Goal: Task Accomplishment & Management: Manage account settings

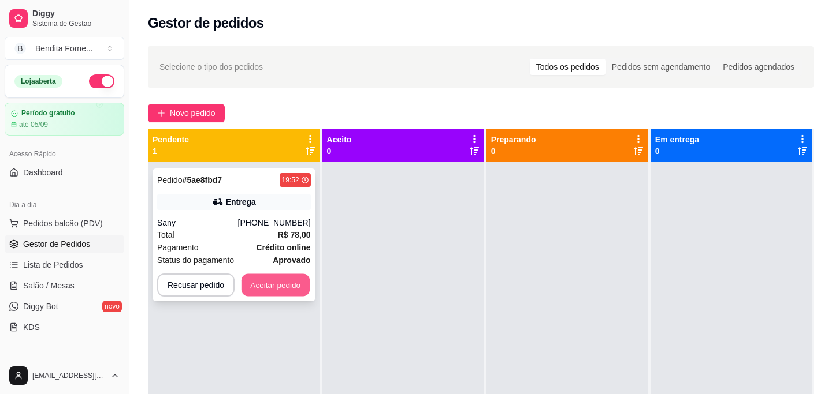
click at [277, 289] on button "Aceitar pedido" at bounding box center [275, 285] width 68 height 23
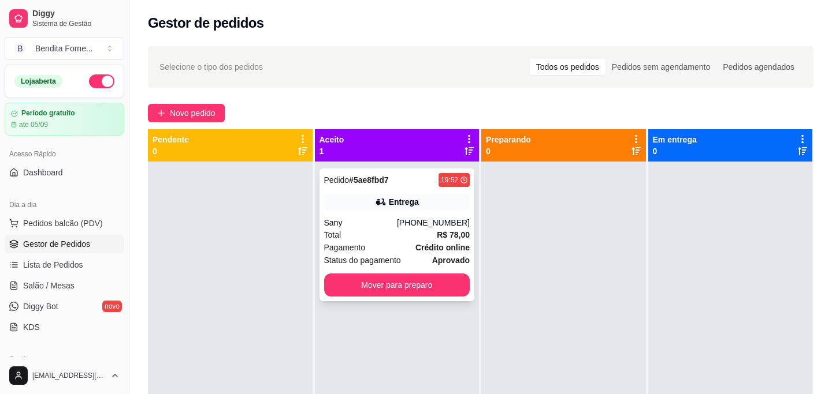
click at [397, 238] on div "Total R$ 78,00" at bounding box center [397, 235] width 146 height 13
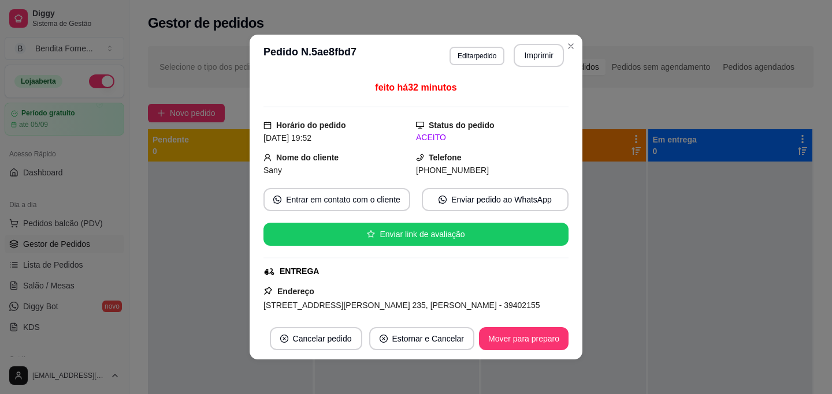
click at [520, 285] on div "Endereço Rua Roque Ferreira Pimenta, n. 235, Delfino Magalhães - 39402155 Inter…" at bounding box center [415, 333] width 305 height 97
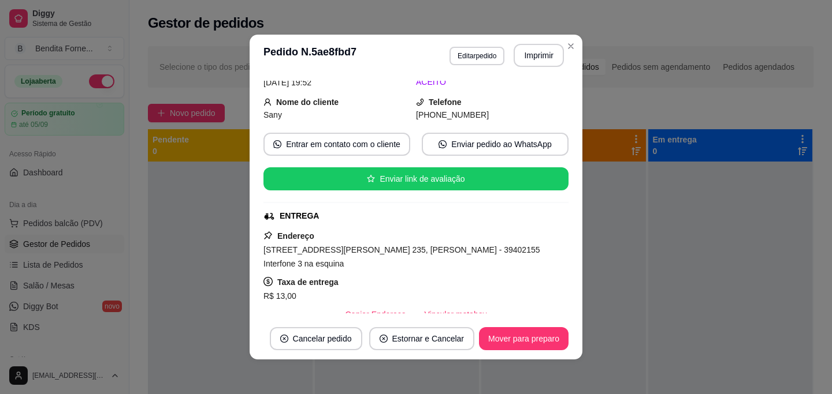
scroll to position [59, 0]
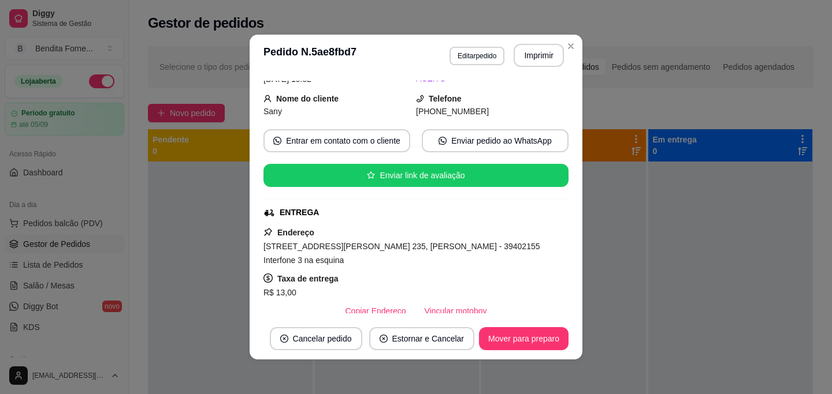
click at [277, 242] on div "**********" at bounding box center [416, 197] width 832 height 394
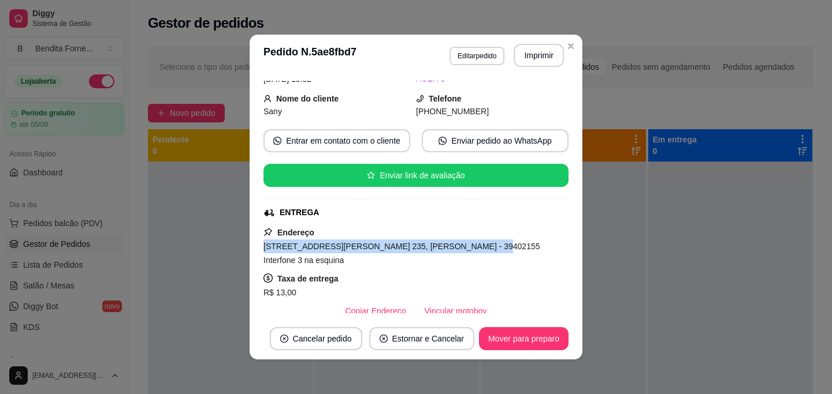
drag, startPoint x: 264, startPoint y: 246, endPoint x: 468, endPoint y: 245, distance: 204.4
click at [468, 245] on span "Rua Roque Ferreira Pimenta, n. 235, Delfino Magalhães - 39402155 Interfone 3 na…" at bounding box center [401, 253] width 277 height 23
copy span "Rua Roque Ferreira Pimenta, n. 235, Delfino Magalhães"
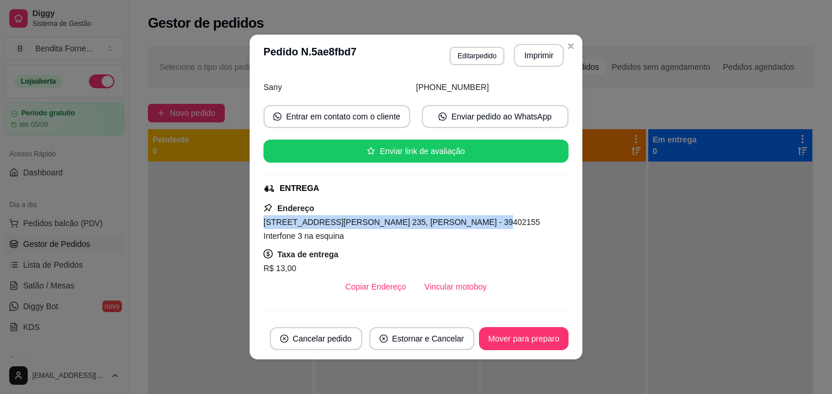
scroll to position [84, 0]
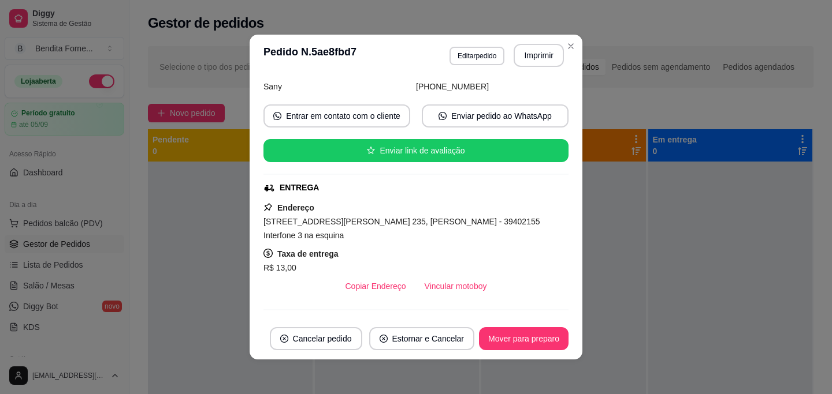
click at [517, 224] on span "Rua Roque Ferreira Pimenta, n. 235, Delfino Magalhães - 39402155 Interfone 3 na…" at bounding box center [401, 228] width 277 height 23
drag, startPoint x: 517, startPoint y: 224, endPoint x: 303, endPoint y: 242, distance: 215.6
click at [303, 242] on div "Rua Roque Ferreira Pimenta, n. 235, Delfino Magalhães - 39402155 Interfone 3 na…" at bounding box center [415, 229] width 305 height 28
copy span "Interfone 3 na esquina"
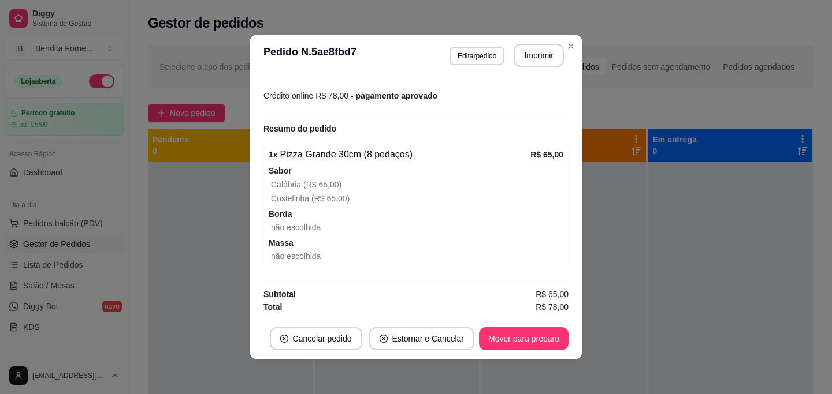
scroll to position [2, 0]
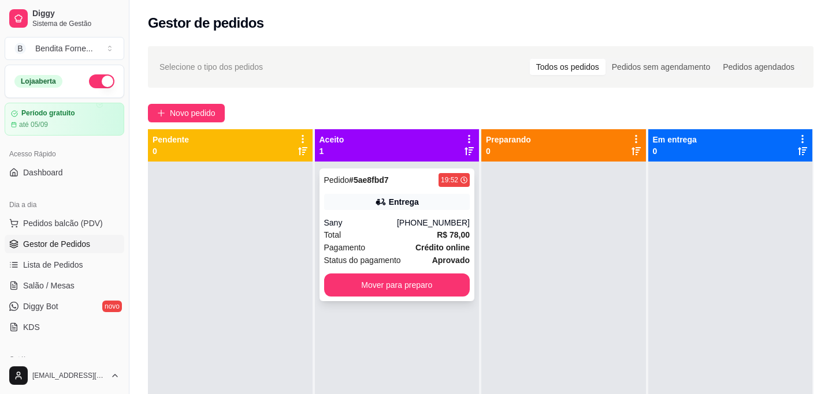
click at [349, 227] on div "Sany" at bounding box center [360, 223] width 73 height 12
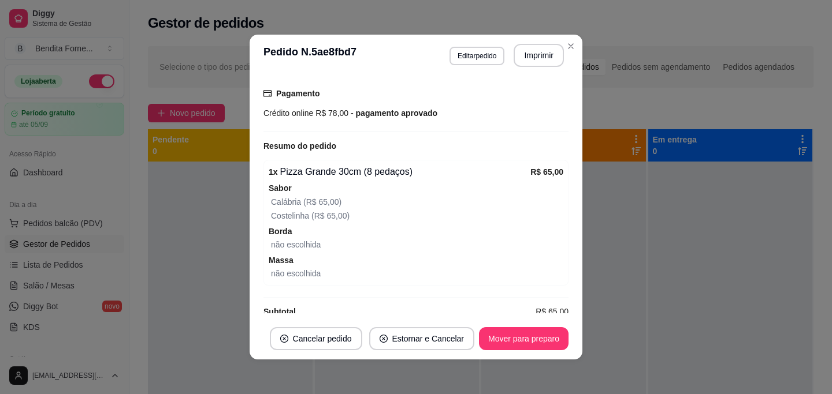
scroll to position [331, 0]
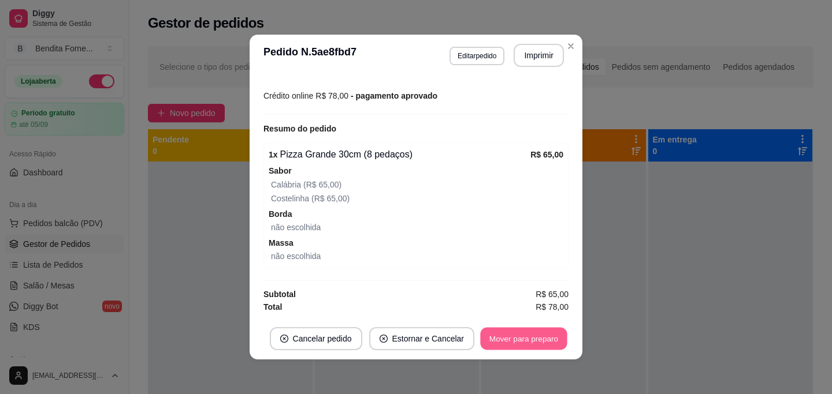
click at [543, 338] on button "Mover para preparo" at bounding box center [523, 339] width 87 height 23
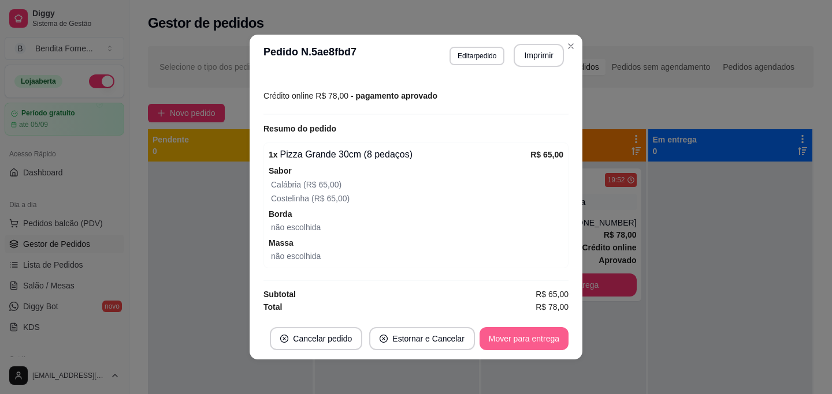
click at [543, 338] on button "Mover para entrega" at bounding box center [523, 338] width 89 height 23
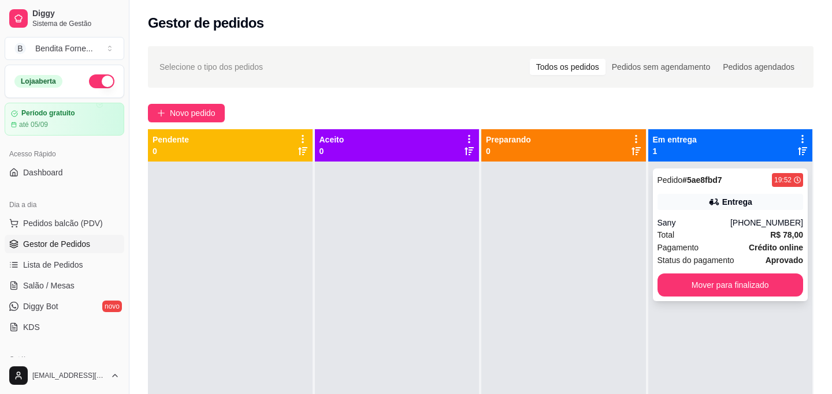
click at [721, 238] on div "Total R$ 78,00" at bounding box center [730, 235] width 146 height 13
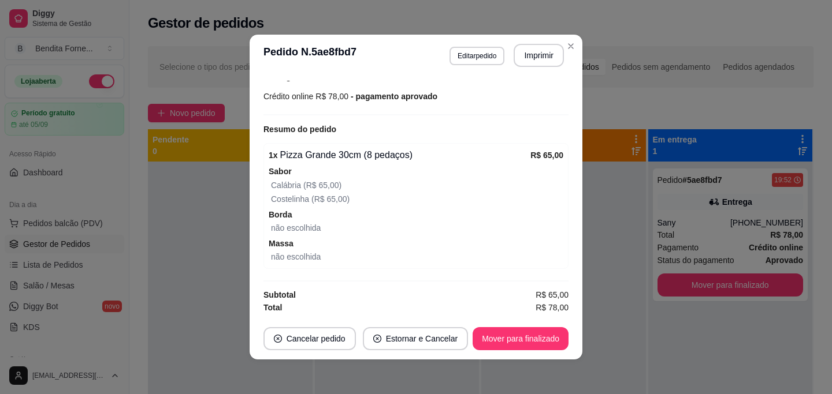
scroll to position [330, 0]
click at [544, 340] on button "Mover para finalizado" at bounding box center [520, 339] width 93 height 23
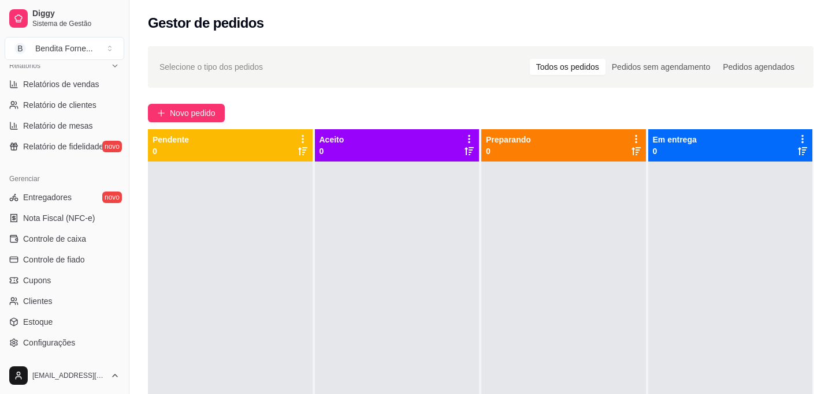
scroll to position [366, 0]
click at [50, 282] on span "Cupons" at bounding box center [37, 280] width 28 height 12
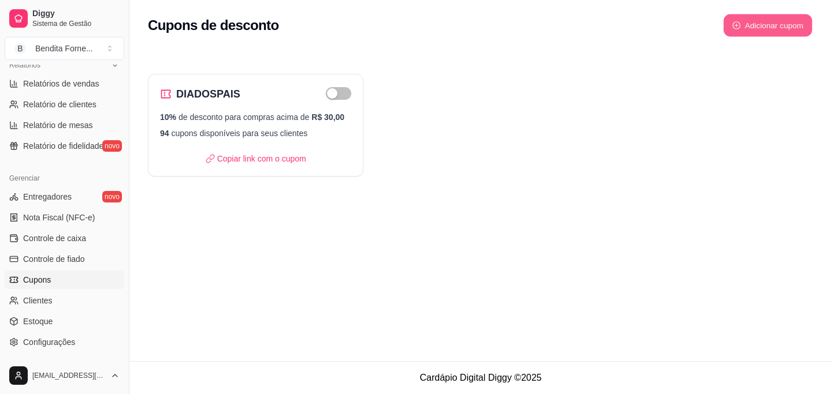
click at [794, 25] on button "Adicionar cupom" at bounding box center [767, 25] width 89 height 23
select select "FIXED_VALUE"
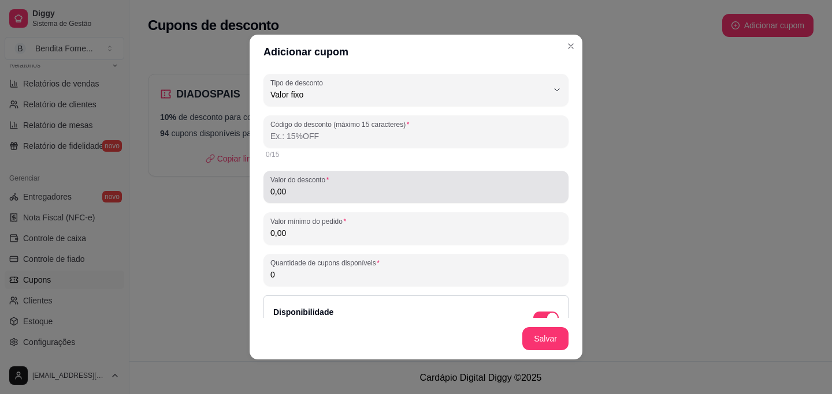
click at [378, 192] on input "0,00" at bounding box center [415, 192] width 291 height 12
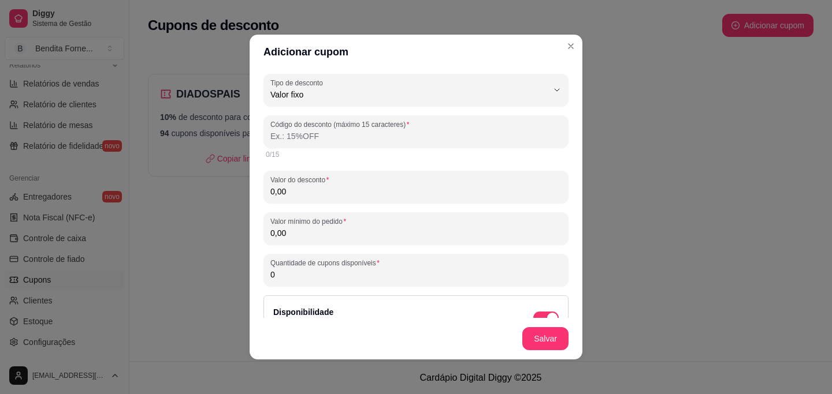
type input "0,00"
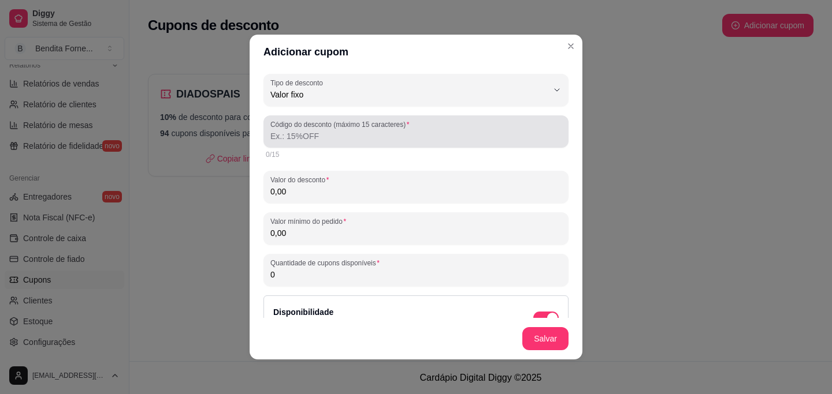
click at [310, 129] on div at bounding box center [415, 131] width 291 height 23
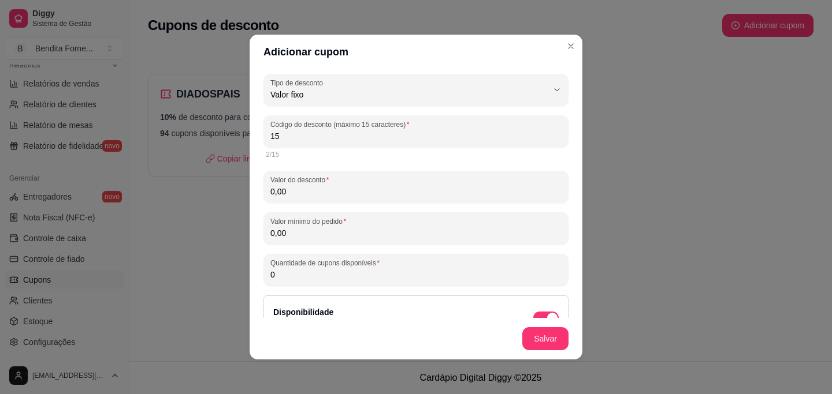
type input "1"
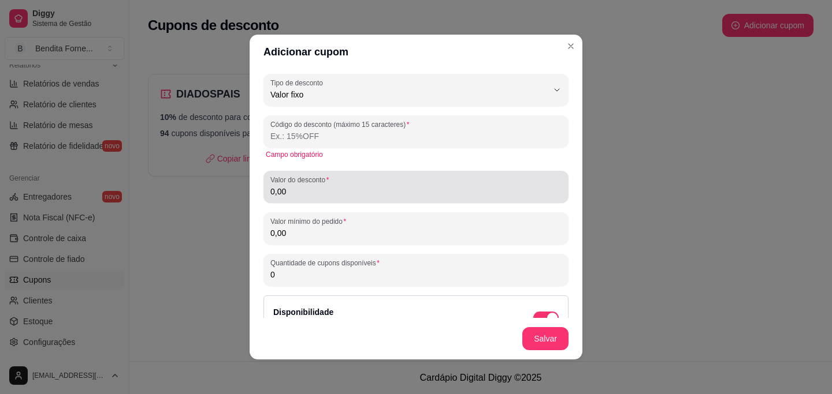
click at [357, 185] on div "0,00" at bounding box center [415, 187] width 291 height 23
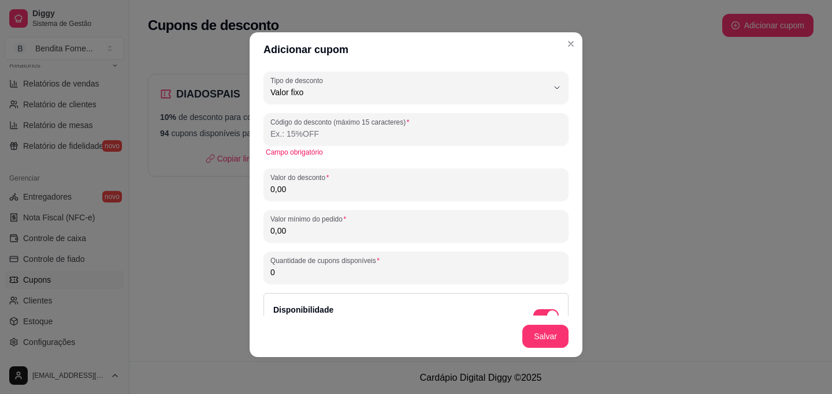
click at [323, 190] on input "0,00" at bounding box center [415, 190] width 291 height 12
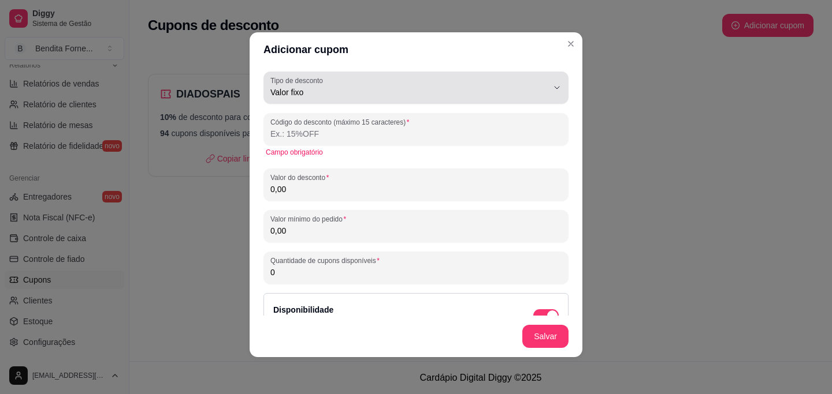
click at [389, 85] on div "Valor fixo" at bounding box center [408, 87] width 277 height 23
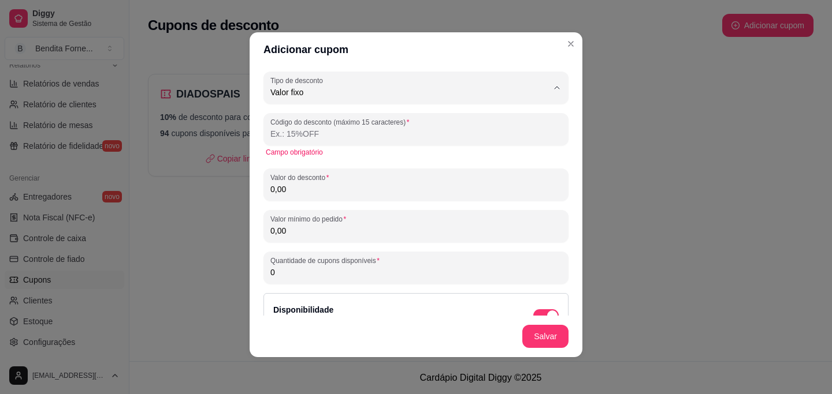
click at [346, 141] on span "Porcentagem" at bounding box center [410, 138] width 264 height 11
type input "PERCENTAGE"
select select "PERCENTAGE"
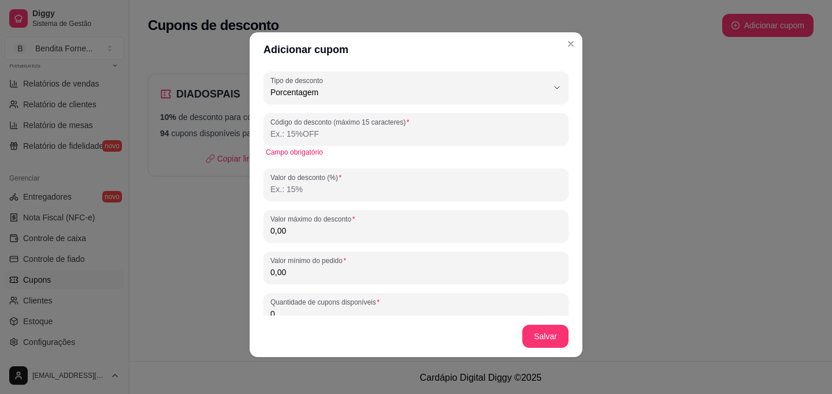
click at [355, 191] on input "Valor do desconto (%)" at bounding box center [415, 190] width 291 height 12
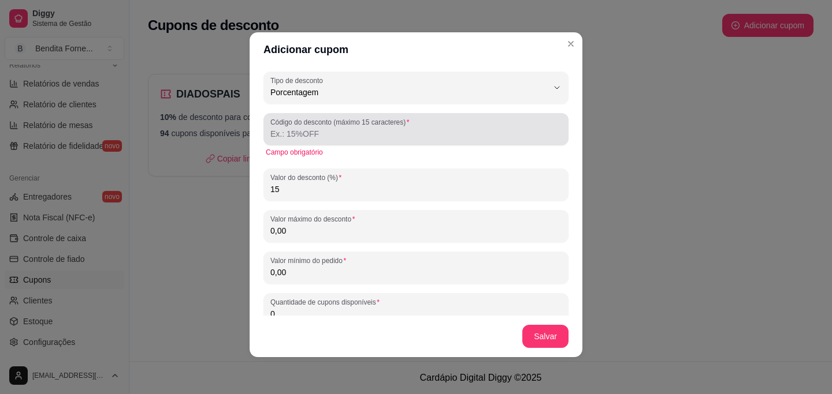
type input "15"
click at [413, 132] on input "Código do desconto (máximo 15 caracteres)" at bounding box center [415, 134] width 291 height 12
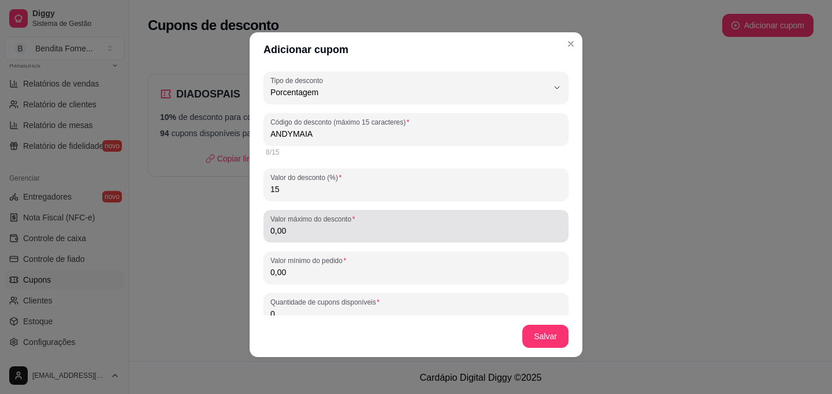
type input "ANDYMAIA"
click at [328, 237] on div "0,00" at bounding box center [415, 226] width 291 height 23
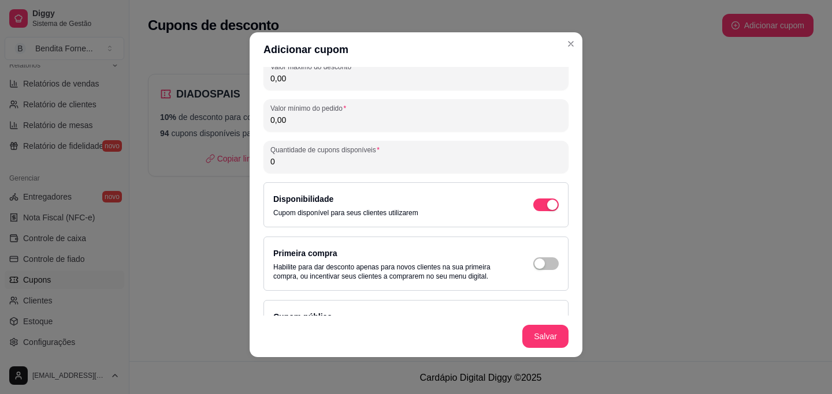
scroll to position [196, 0]
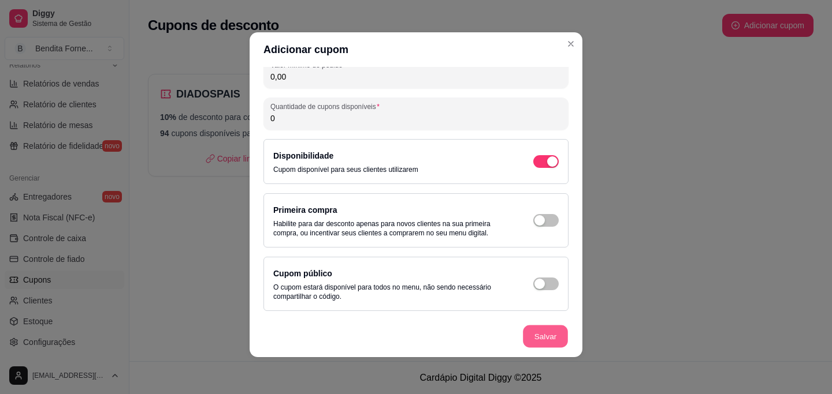
click at [546, 339] on button "Salvar" at bounding box center [545, 337] width 45 height 23
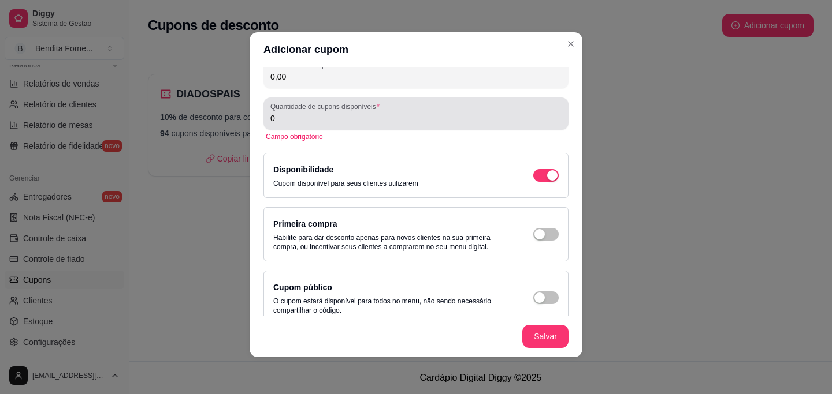
click at [348, 118] on input "0" at bounding box center [415, 119] width 291 height 12
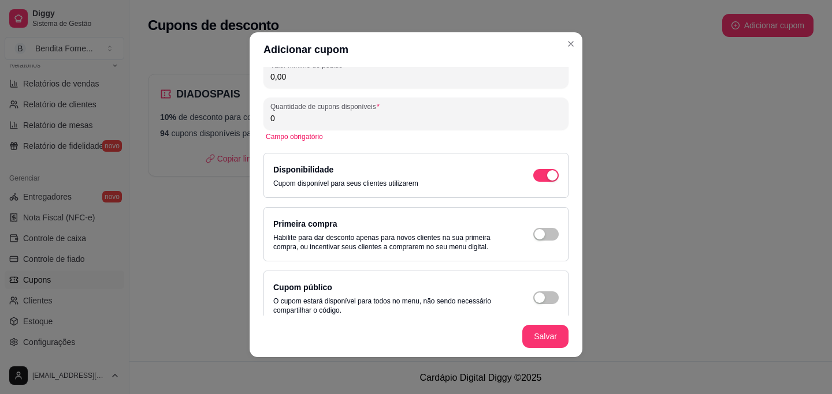
click at [348, 118] on input "0" at bounding box center [415, 119] width 291 height 12
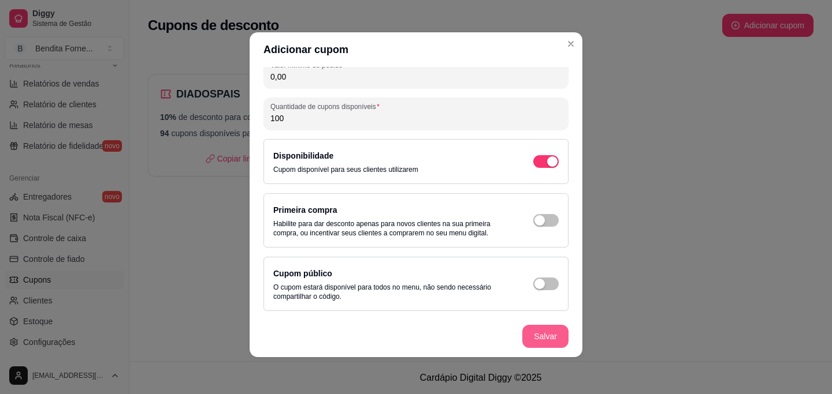
type input "100"
click at [548, 331] on button "Salvar" at bounding box center [545, 337] width 45 height 23
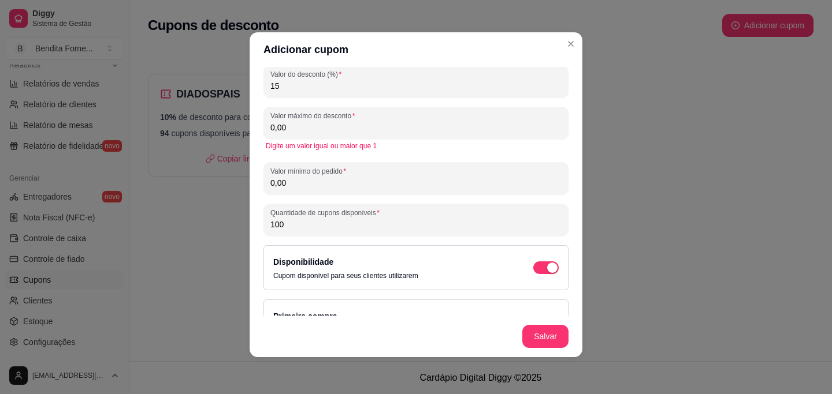
scroll to position [0, 0]
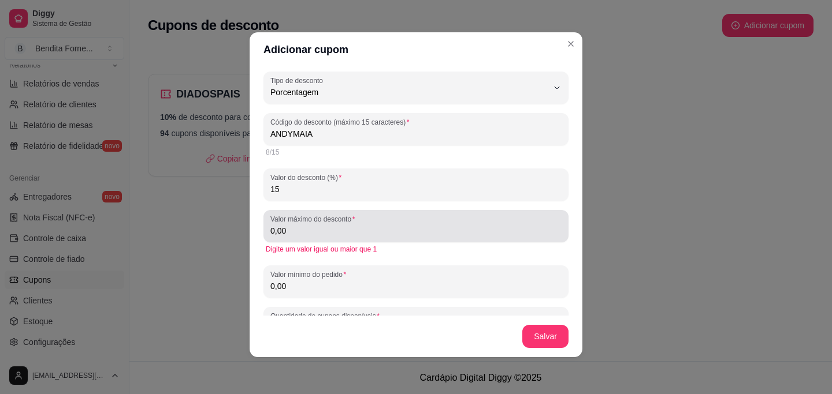
click at [343, 232] on input "0,00" at bounding box center [415, 231] width 291 height 12
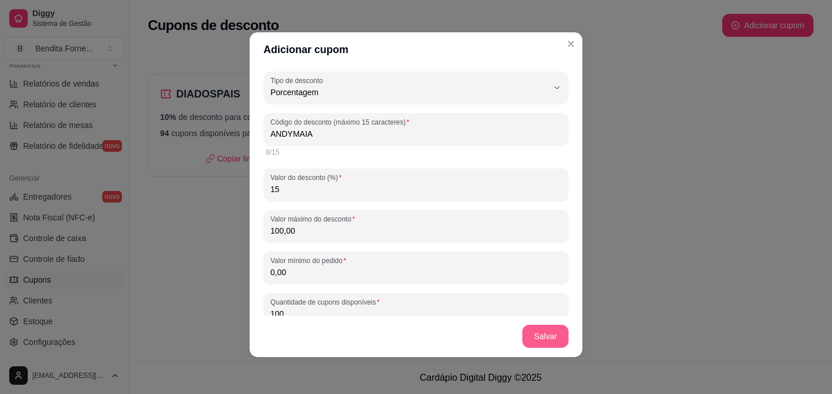
type input "100,00"
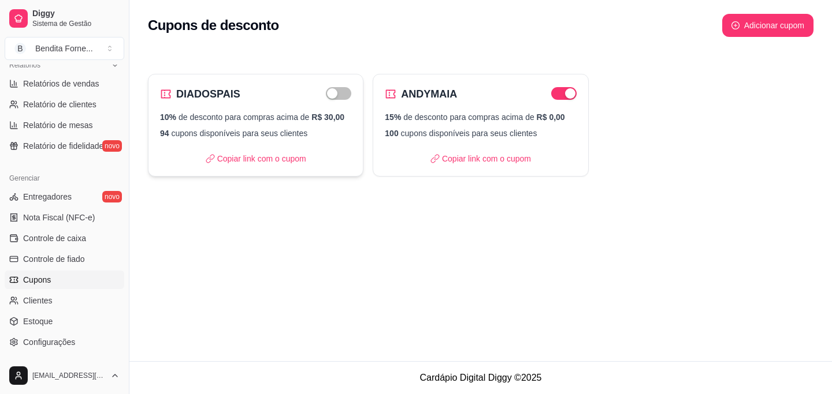
click at [214, 96] on h2 "DIADOSPAIS" at bounding box center [208, 94] width 64 height 16
select select "PERCENTAGE"
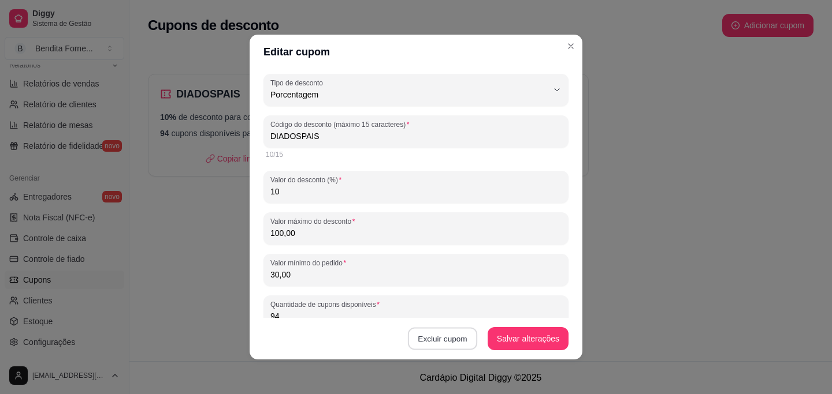
click at [442, 337] on button "Excluir cupom" at bounding box center [442, 339] width 69 height 23
click at [469, 310] on button "Sim" at bounding box center [461, 310] width 45 height 23
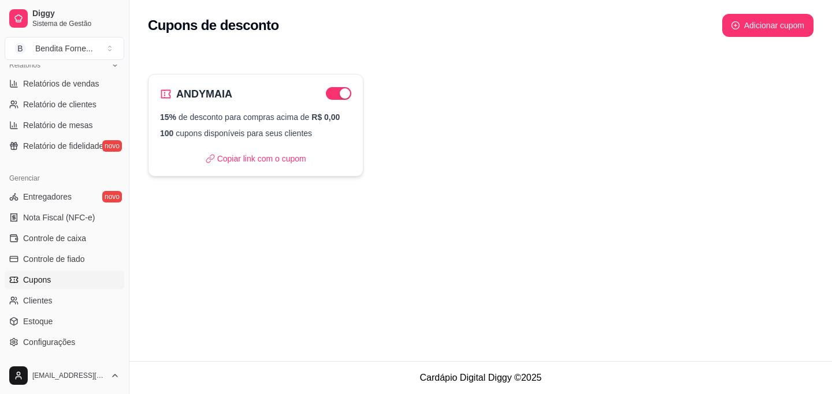
click at [263, 116] on p "15% de desconto para compras acima de R$ 0,00" at bounding box center [255, 117] width 191 height 12
select select "PERCENTAGE"
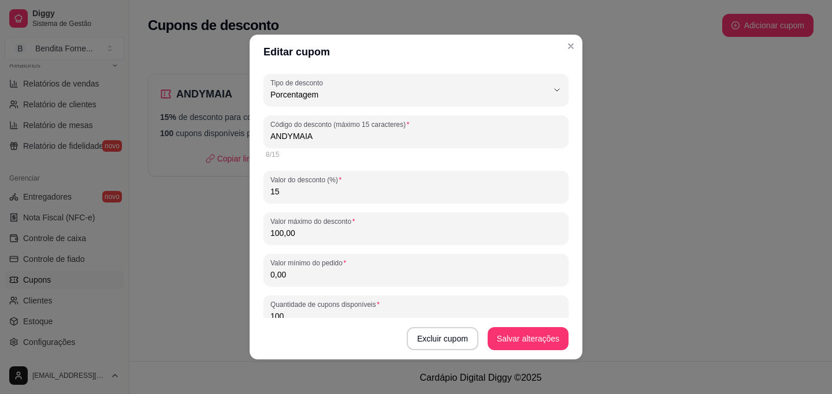
click at [312, 280] on input "0,00" at bounding box center [415, 275] width 291 height 12
type input "50,00"
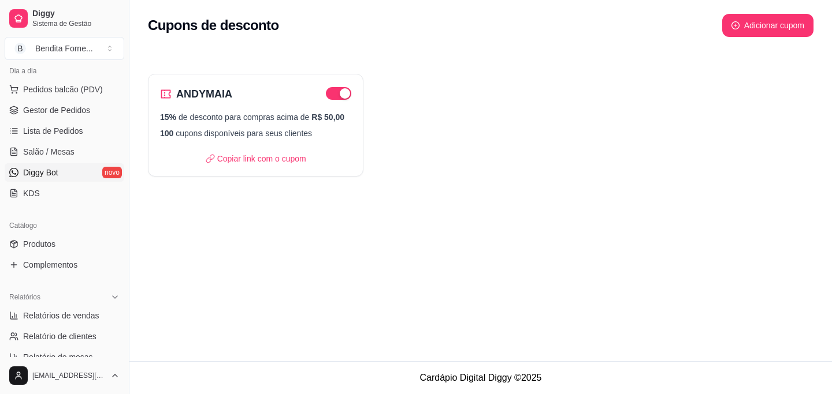
scroll to position [133, 0]
click at [57, 245] on link "Produtos" at bounding box center [65, 245] width 120 height 18
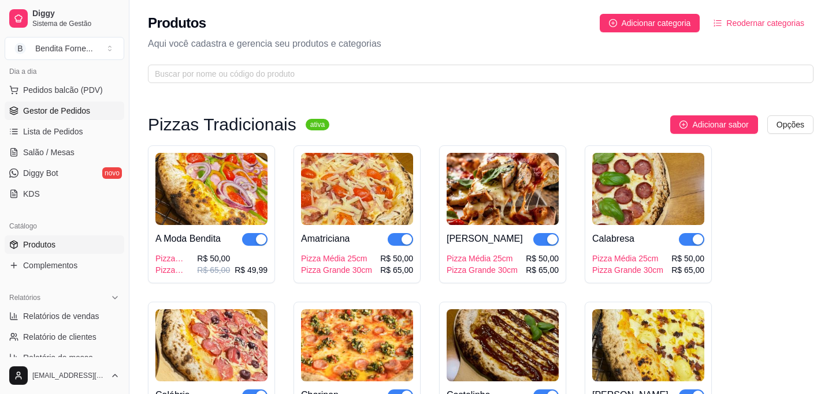
click at [49, 110] on span "Gestor de Pedidos" at bounding box center [56, 111] width 67 height 12
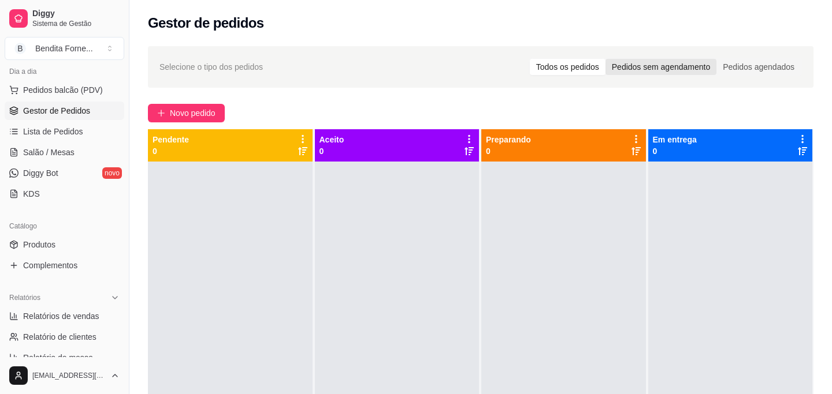
click at [640, 66] on div "Pedidos sem agendamento" at bounding box center [660, 67] width 111 height 16
click at [605, 59] on input "Pedidos sem agendamento" at bounding box center [605, 59] width 0 height 0
click at [732, 65] on div "Pedidos agendados" at bounding box center [758, 67] width 84 height 16
click at [716, 59] on input "Pedidos agendados" at bounding box center [716, 59] width 0 height 0
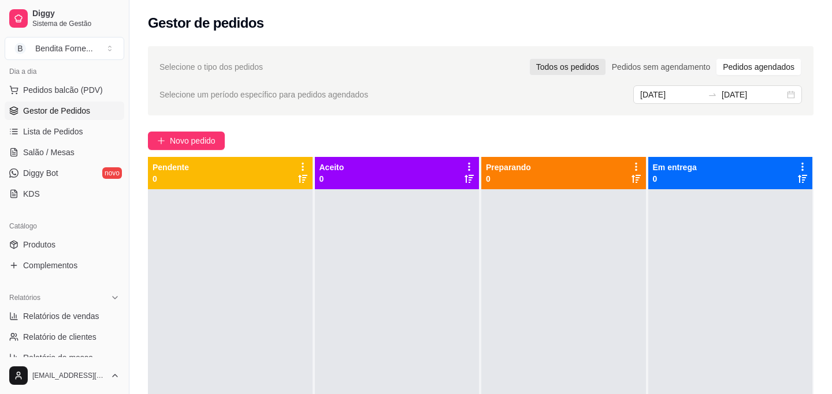
click at [579, 68] on div "Todos os pedidos" at bounding box center [568, 67] width 76 height 16
click at [530, 59] on input "Todos os pedidos" at bounding box center [530, 59] width 0 height 0
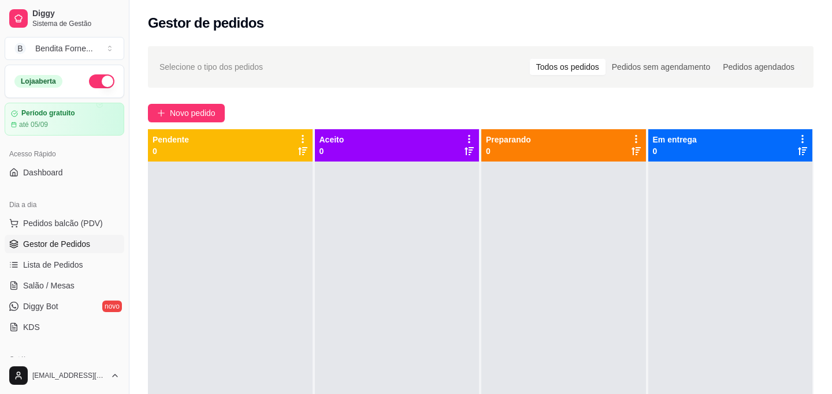
click at [84, 244] on span "Gestor de Pedidos" at bounding box center [56, 245] width 67 height 12
click at [61, 241] on span "Gestor de Pedidos" at bounding box center [56, 245] width 67 height 12
drag, startPoint x: 394, startPoint y: 128, endPoint x: 412, endPoint y: 249, distance: 123.3
click at [412, 249] on div "Selecione o tipo dos pedidos Todos os pedidos Pedidos sem agendamento Pedidos a…" at bounding box center [480, 288] width 702 height 498
click at [416, 252] on div at bounding box center [397, 359] width 165 height 394
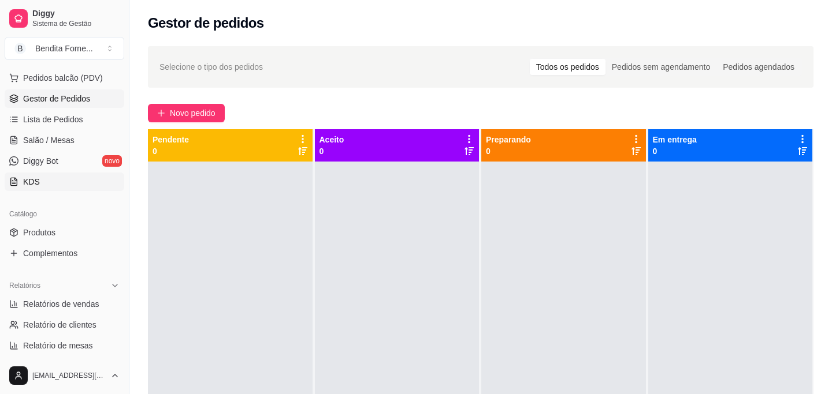
scroll to position [148, 0]
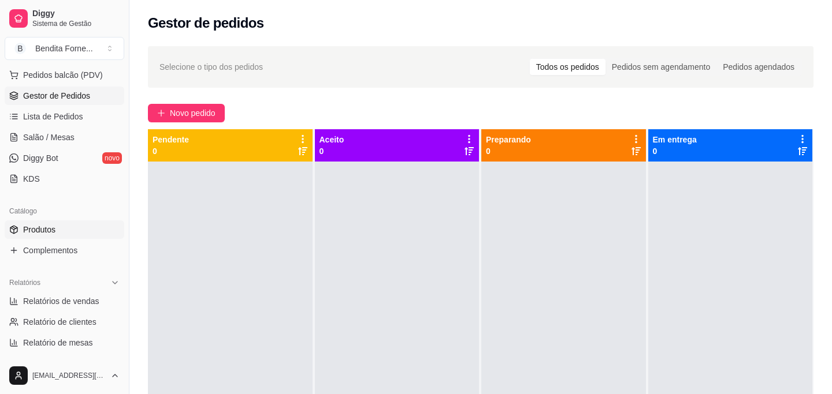
click at [77, 231] on link "Produtos" at bounding box center [65, 230] width 120 height 18
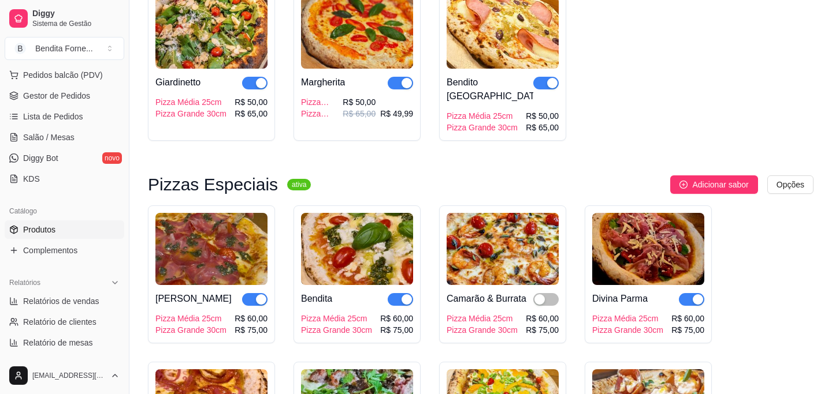
scroll to position [512, 0]
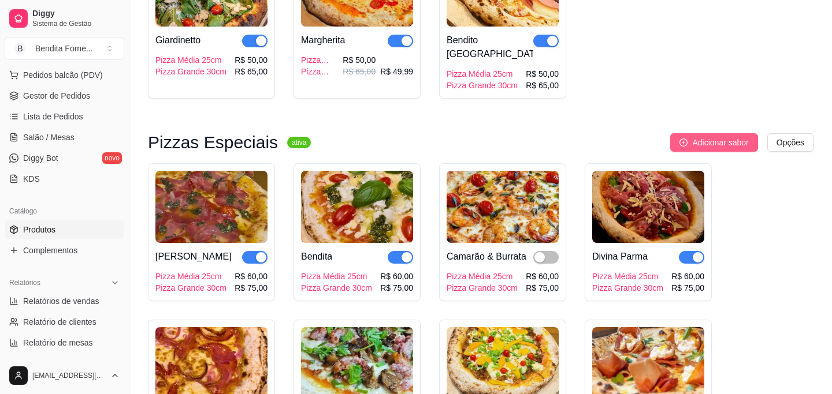
click at [706, 133] on button "Adicionar sabor" at bounding box center [713, 142] width 87 height 18
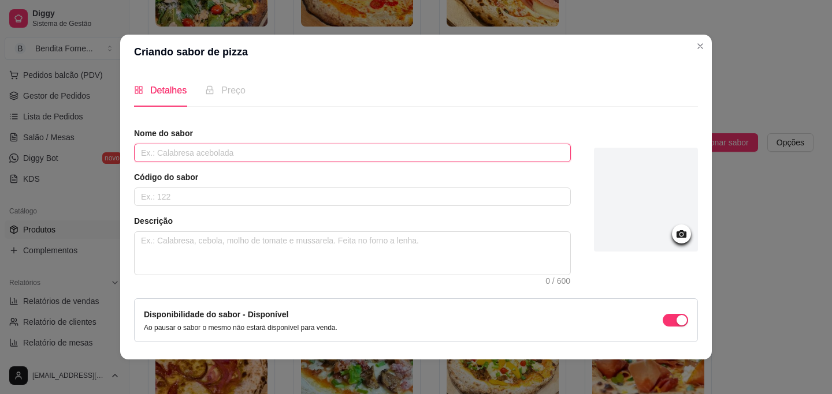
click at [216, 157] on input "text" at bounding box center [352, 153] width 437 height 18
type input "Divina"
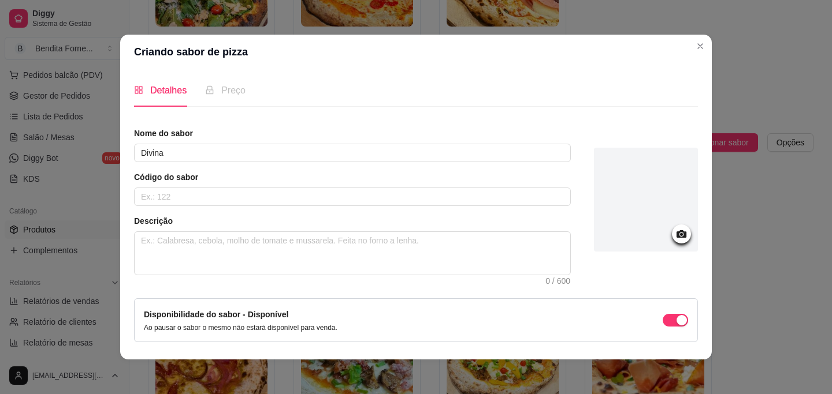
click at [683, 234] on icon at bounding box center [681, 234] width 13 height 13
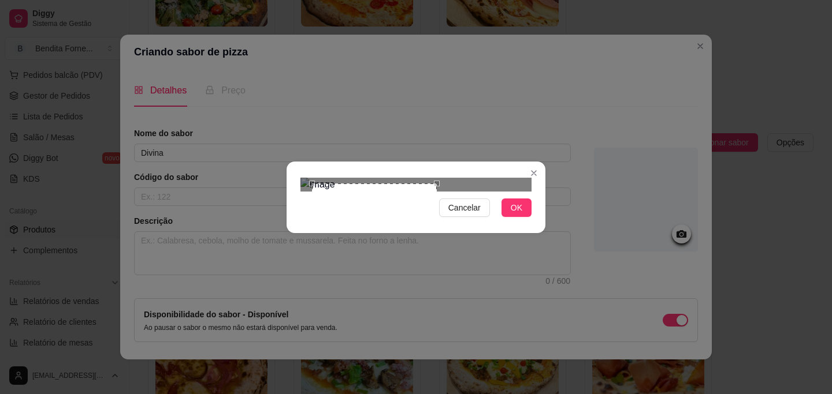
click at [438, 192] on div at bounding box center [415, 185] width 231 height 14
click at [426, 193] on div "Use the arrow keys to move the crop selection area" at bounding box center [456, 255] width 125 height 125
click at [413, 211] on div "Use the arrow keys to move the crop selection area" at bounding box center [465, 264] width 106 height 106
click at [429, 211] on div "Use the arrow keys to move the crop selection area" at bounding box center [467, 264] width 106 height 106
click at [408, 324] on div "Use the arrow keys to move the south west drag handle to change the crop select…" at bounding box center [408, 324] width 0 height 0
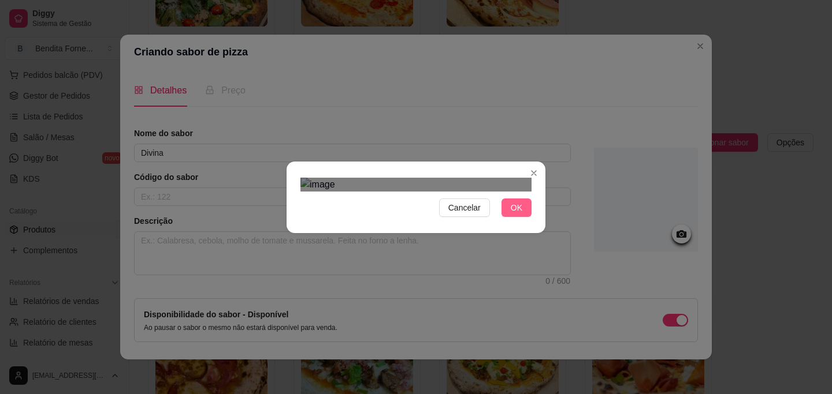
click at [512, 214] on span "OK" at bounding box center [517, 208] width 12 height 13
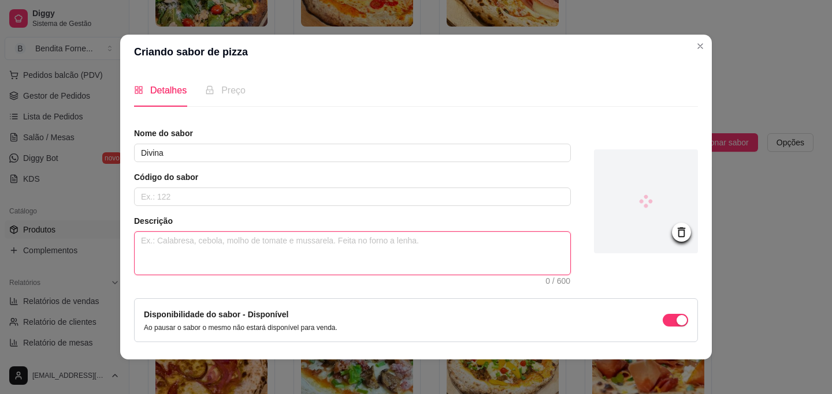
click at [182, 245] on textarea at bounding box center [352, 253] width 435 height 43
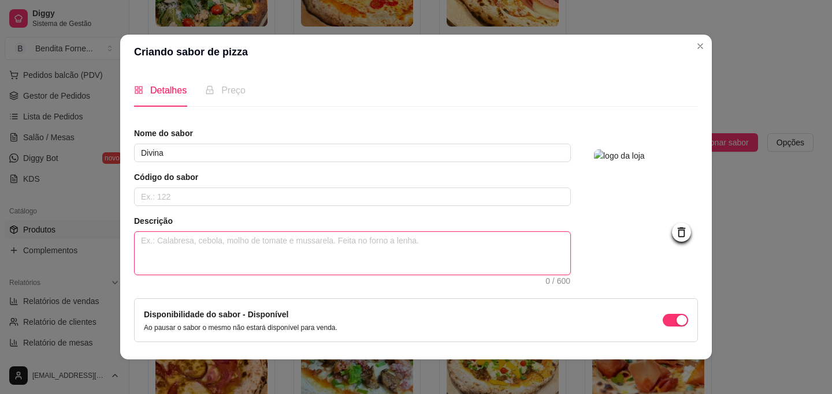
type textarea "I"
type textarea "Im"
type textarea "Ima"
type textarea "Imag"
type textarea "Imagi"
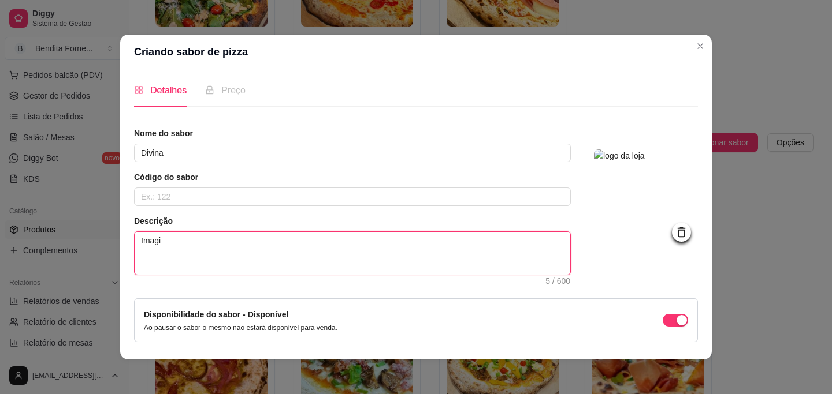
type textarea "Imagin"
type textarea "Imagina"
type textarea "Imagina u"
type textarea "Imagina um"
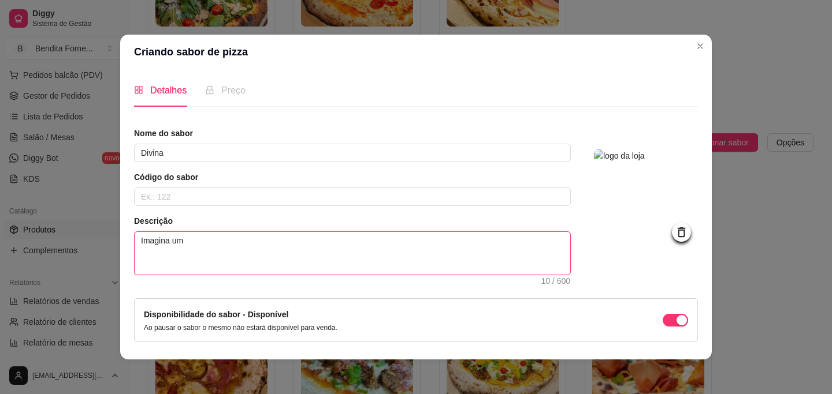
type textarea "Imagina um"
type textarea "Imagina um e"
type textarea "Imagina um en"
type textarea "Imagina um enc"
type textarea "Imagina um enco"
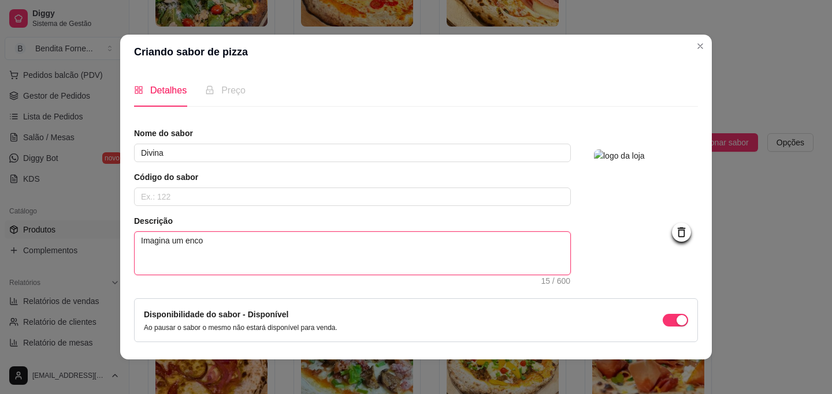
type textarea "Imagina um encon"
type textarea "Imagina um encont"
type textarea "Imagina um encontr"
type textarea "Imagina um encontro"
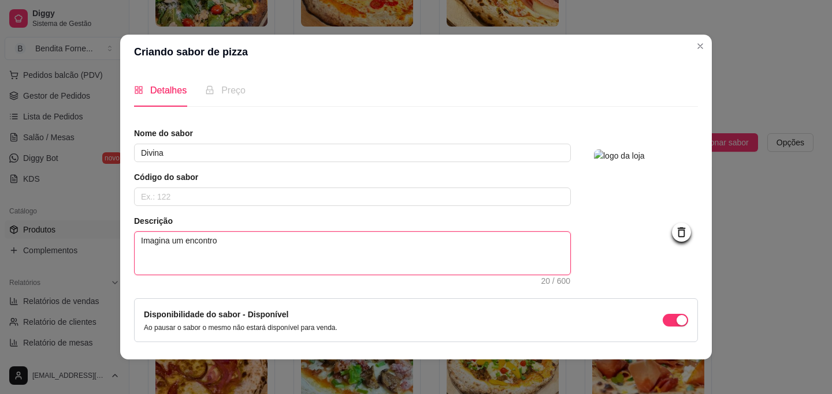
type textarea "Imagina um encontro d"
type textarea "Imagina um encontro de"
type textarea "Imagina um encontro de r"
type textarea "Imagina um encontro de re"
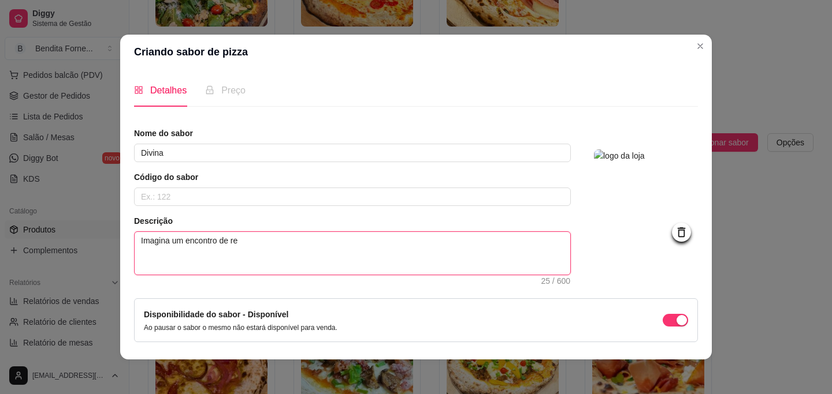
type textarea "Imagina um encontro de res"
type textarea "Imagina um encontro de resp"
type textarea "Imagina um encontro de respe"
type textarea "Imagina um encontro de respei"
type textarea "Imagina um encontro de respeit"
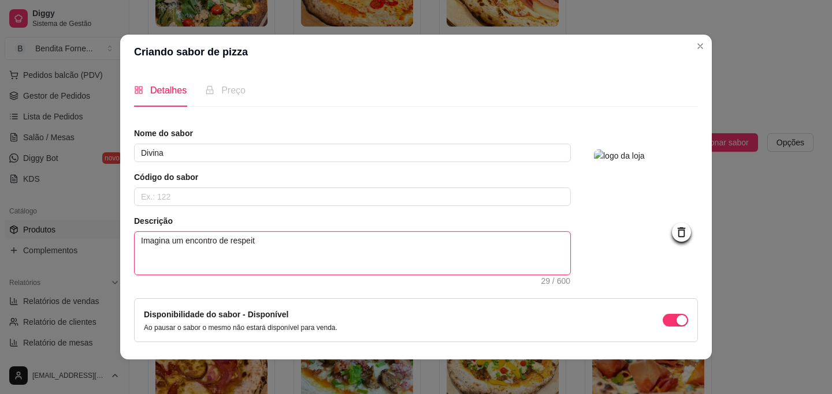
type textarea "Imagina um encontro de respeito"
type textarea "Imagina um encontro de respeito:"
type textarea "Imagina um encontro de respeito: m"
type textarea "Imagina um encontro de respeito: mo"
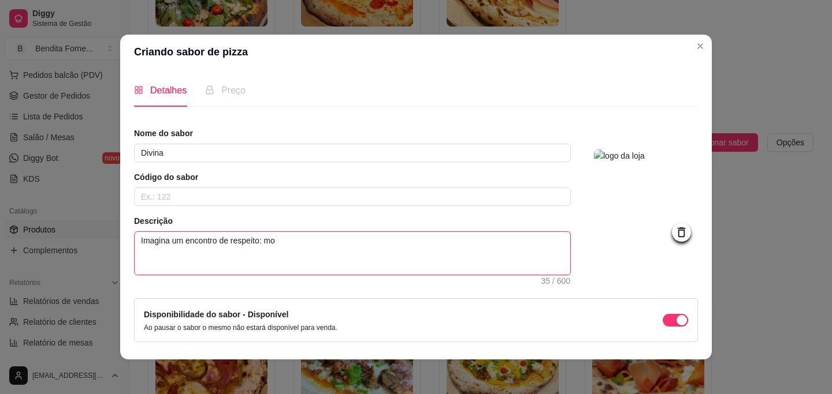
type textarea "Imagina um encontro de respeito: mok"
type textarea "Imagina um encontro de respeito: mokh"
type textarea "Imagina um encontro de respeito: mokho"
type textarea "Imagina um encontro de respeito: mokh"
type textarea "Imagina um encontro de respeito: mok"
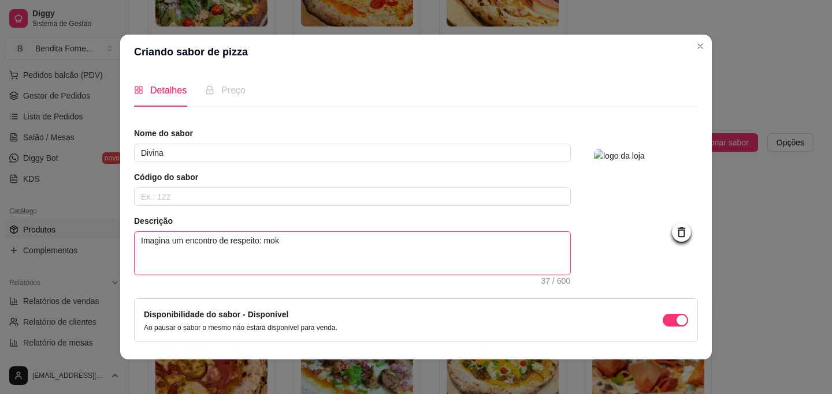
type textarea "Imagina um encontro de respeito: mo"
type textarea "Imagina um encontro de respeito: mol"
type textarea "Imagina um encontro de respeito: molh"
type textarea "Imagina um encontro de respeito: molho"
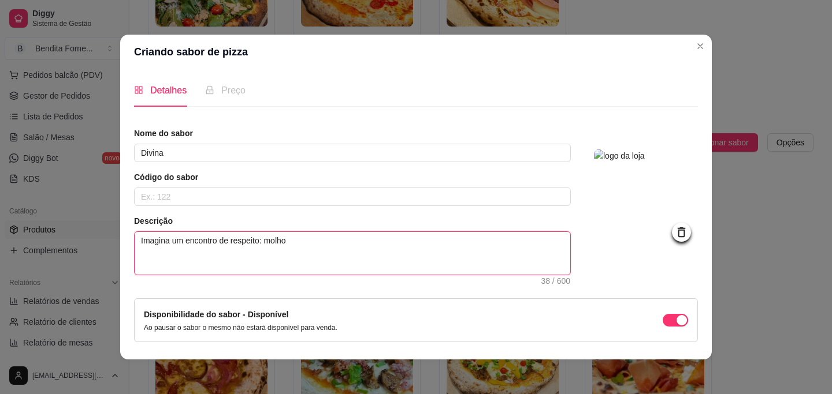
type textarea "Imagina um encontro de respeito: molho d"
type textarea "Imagina um encontro de respeito: molho de"
type textarea "Imagina um encontro de respeito: molho de t"
type textarea "Imagina um encontro de respeito: molho de to"
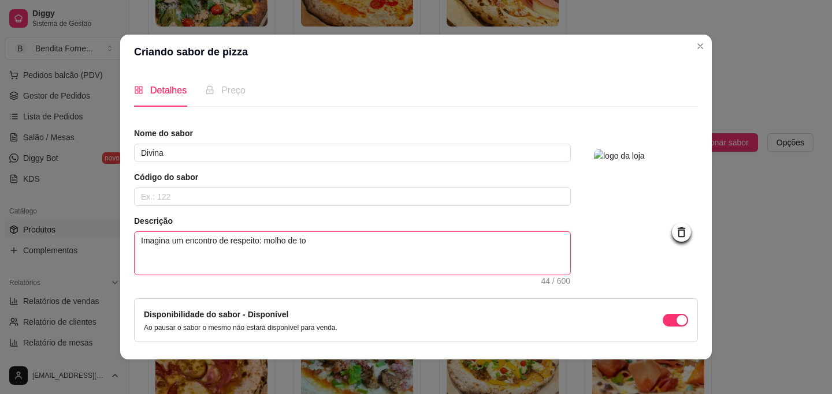
type textarea "Imagina um encontro de respeito: molho de tom"
type textarea "Imagina um encontro de respeito: molho de toma"
type textarea "Imagina um encontro de respeito: molho de tomat"
type textarea "Imagina um encontro de respeito: molho de tomate"
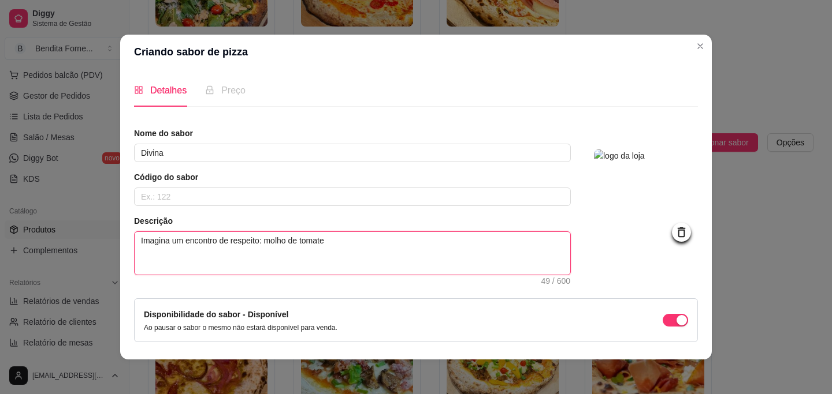
type textarea "Imagina um encontro de respeito: molho de tomate p"
type textarea "Imagina um encontro de respeito: molho de tomate pe"
type textarea "Imagina um encontro de respeito: molho de tomate pel"
type textarea "Imagina um encontro de respeito: molho de tomate pela"
type textarea "Imagina um encontro de respeito: molho de tomate pelat"
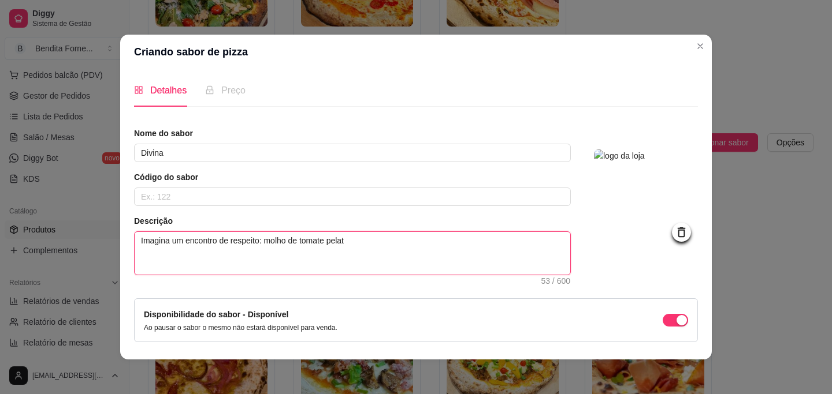
type textarea "Imagina um encontro de respeito: molho de tomate pelati"
type textarea "Imagina um encontro de respeito: molho de tomate pelati a"
type textarea "Imagina um encontro de respeito: molho de tomate pelati ap"
type textarea "Imagina um encontro de respeito: molho de tomate pelati apa"
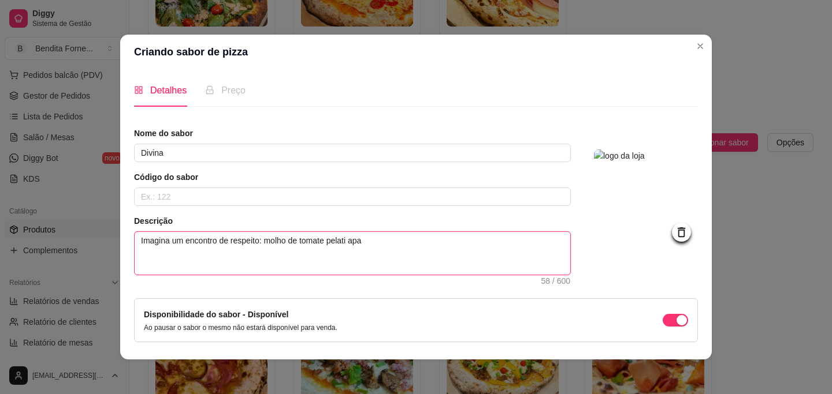
type textarea "Imagina um encontro de respeito: molho de tomate pelati apai"
type textarea "Imagina um encontro de respeito: molho de tomate pelati apaix"
type textarea "Imagina um encontro de respeito: molho de tomate pelati apaixo"
type textarea "Imagina um encontro de respeito: molho de tomate pelati apaixon"
type textarea "Imagina um encontro de respeito: molho de tomate pelati apaixona"
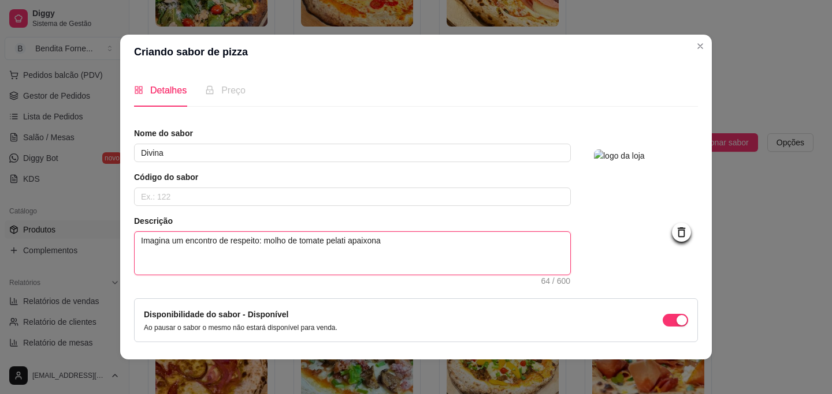
type textarea "Imagina um encontro de respeito: molho de tomate pelati apaixonad"
type textarea "Imagina um encontro de respeito: molho de tomate pelati apaixonado"
type textarea "Imagina um encontro de respeito: molho de tomate pelati apaixonado,"
type textarea "Imagina um encontro de respeito: molho de tomate pelati apaixonado, m"
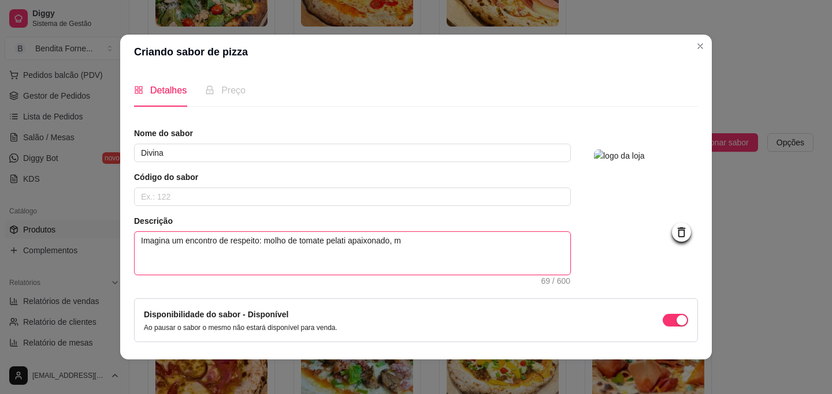
type textarea "Imagina um encontro de respeito: molho de tomate pelati apaixonado, mo"
type textarea "Imagina um encontro de respeito: molho de tomate pelati apaixonado, moz"
type textarea "Imagina um encontro de respeito: molho de tomate pelati apaixonado, mozz"
type textarea "Imagina um encontro de respeito: molho de tomate pelati apaixonado, mozza"
type textarea "Imagina um encontro de respeito: molho de tomate pelati apaixonado, mozzar"
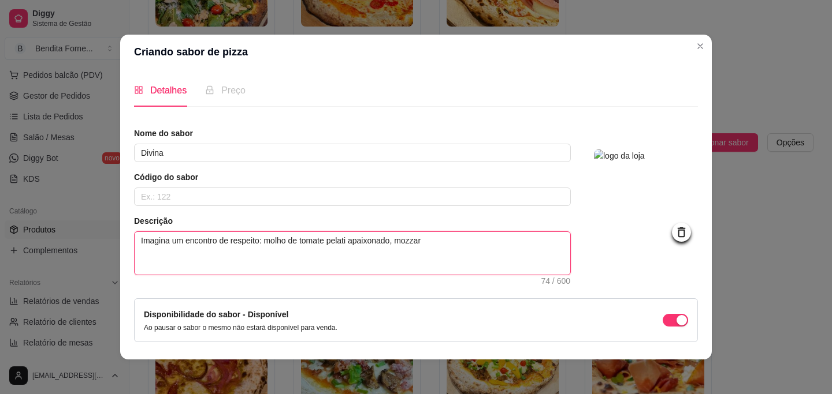
type textarea "Imagina um encontro de respeito: molho de tomate pelati apaixonado, mozzare"
type textarea "Imagina um encontro de respeito: molho de tomate pelati apaixonado, mozzarel"
type textarea "Imagina um encontro de respeito: molho de tomate pelati apaixonado, mozzarell"
type textarea "Imagina um encontro de respeito: molho de tomate pelati apaixonado, mozzarella"
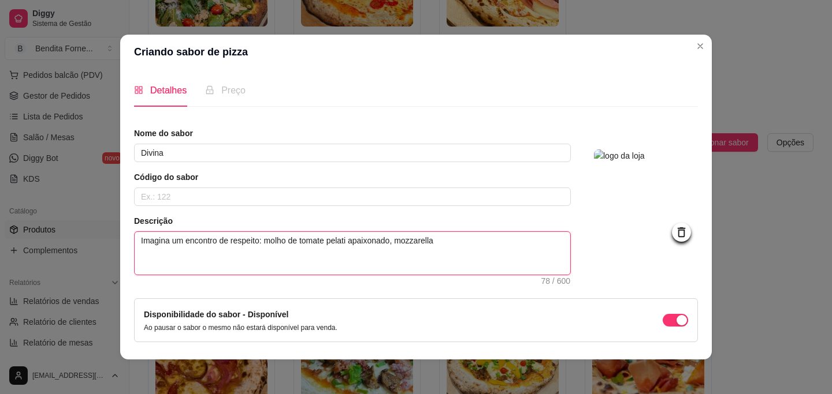
type textarea "Imagina um encontro de respeito: molho de tomate pelati apaixonado, mozzarella d"
type textarea "Imagina um encontro de respeito: molho de tomate pelati apaixonado, mozzarella …"
type textarea "Imagina um encontro de respeito: molho de tomate pelati apaixonado, mozzarella d"
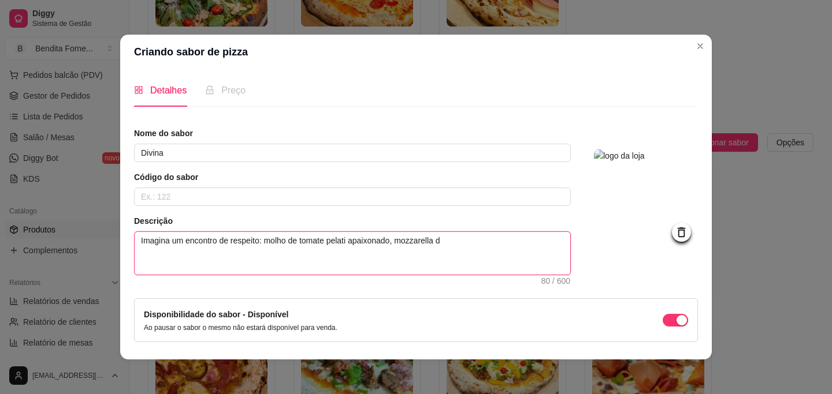
type textarea "Imagina um encontro de respeito: molho de tomate pelati apaixonado, mozzarella"
type textarea "Imagina um encontro de respeito: molho de tomate pelati apaixonado, mozzarell"
type textarea "Imagina um encontro de respeito: molho de tomate pelati apaixonado, mozzarel"
type textarea "Imagina um encontro de respeito: molho de tomate pelati apaixonado, mozzare"
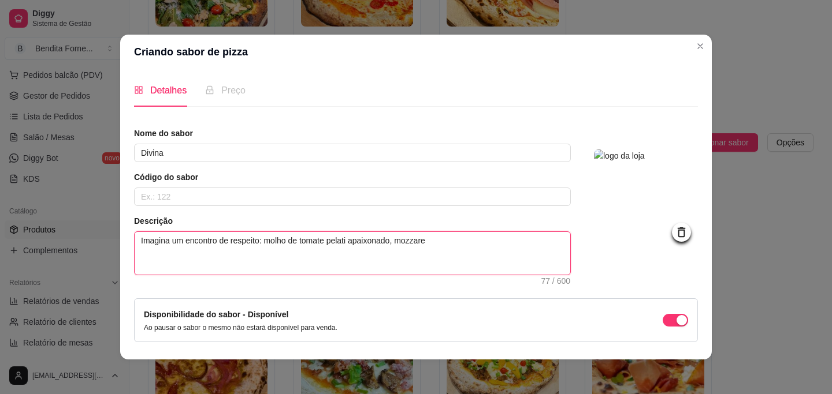
type textarea "Imagina um encontro de respeito: molho de tomate pelati apaixonado, mozzar"
type textarea "Imagina um encontro de respeito: molho de tomate pelati apaixonado, mozza"
type textarea "Imagina um encontro de respeito: molho de tomate pelati apaixonado, mozz"
type textarea "Imagina um encontro de respeito: molho de tomate pelati apaixonado, moz"
type textarea "Imagina um encontro de respeito: molho de tomate pelati apaixonado, mo"
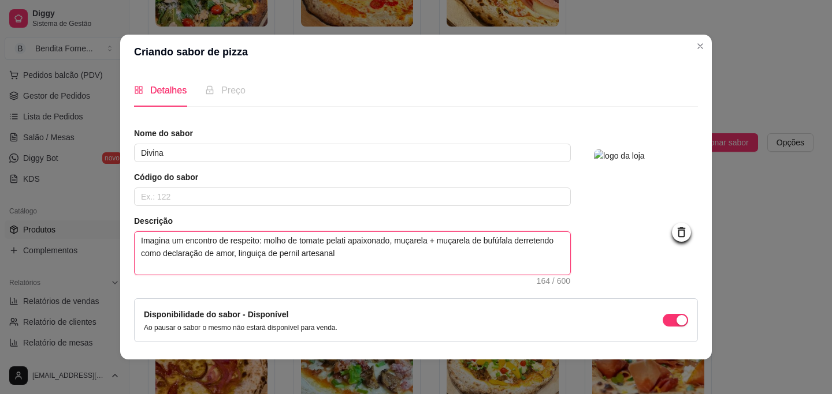
click at [351, 252] on textarea "Imagina um encontro de respeito: molho de tomate pelati apaixonado, muçarela + …" at bounding box center [352, 253] width 435 height 43
drag, startPoint x: 351, startPoint y: 252, endPoint x: 315, endPoint y: 254, distance: 35.2
click at [315, 254] on textarea "Imagina um encontro de respeito: molho de tomate pelati apaixonado, muçarela + …" at bounding box center [352, 253] width 435 height 43
click at [372, 257] on textarea "Imagina um encontro de respeito: molho de tomate pelati apaixonado, muçarela + …" at bounding box center [352, 253] width 435 height 43
click at [524, 259] on textarea "Imagina um encontro de respeito: molho de tomate pelati apaixonado, muçarela + …" at bounding box center [352, 253] width 435 height 43
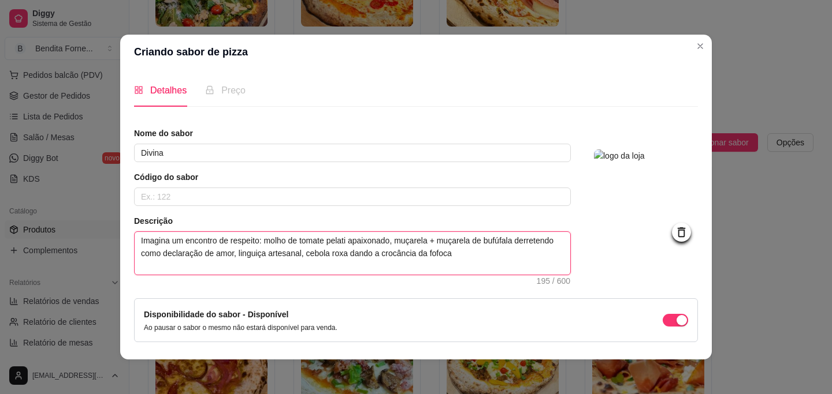
click at [516, 240] on textarea "Imagina um encontro de respeito: molho de tomate pelati apaixonado, muçarela + …" at bounding box center [352, 253] width 435 height 43
click at [520, 244] on textarea "Imagina um encontro de respeito: molho de tomate pelati apaixonado, muçarela + …" at bounding box center [352, 253] width 435 height 43
click at [540, 250] on textarea "Imagina um encontro de respeito: molho de tomate pelati apaixonado, muçarela + …" at bounding box center [352, 253] width 435 height 43
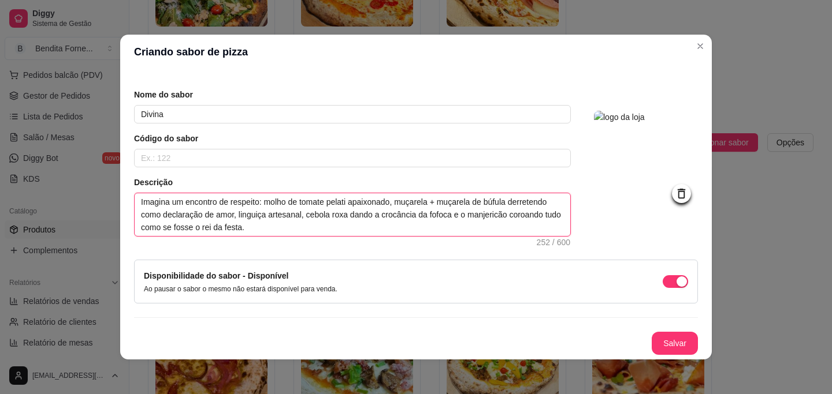
drag, startPoint x: 286, startPoint y: 233, endPoint x: 99, endPoint y: 181, distance: 193.5
click at [99, 181] on div "Criando sabor de pizza Detalhes Preço Nome do sabor Divina Código do sabor Desc…" at bounding box center [416, 197] width 832 height 394
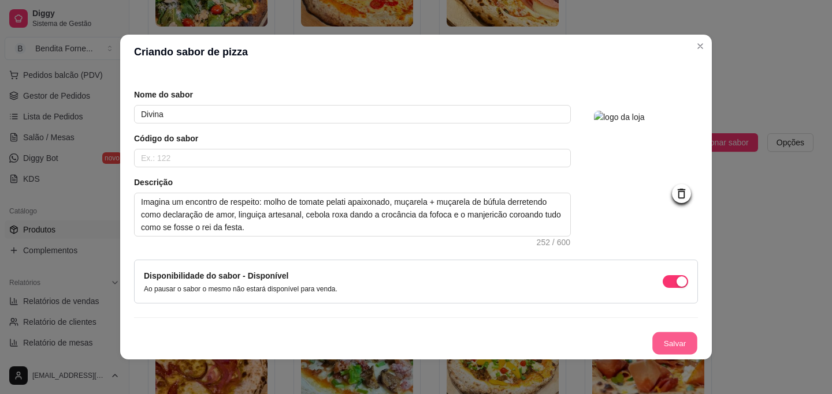
click at [676, 343] on button "Salvar" at bounding box center [674, 344] width 45 height 23
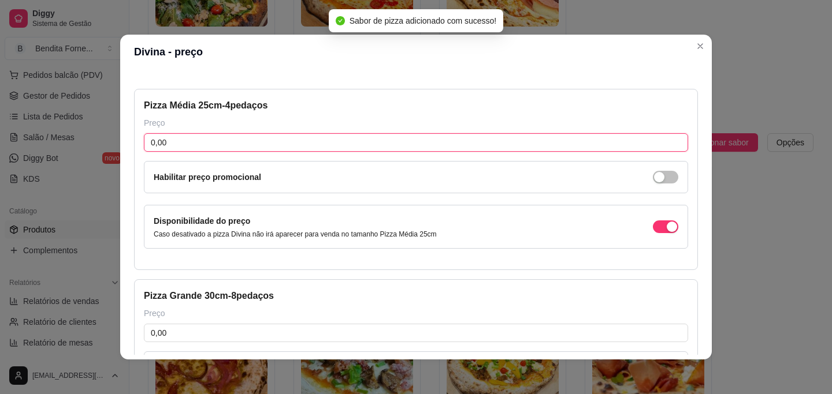
click at [187, 141] on input "0,00" at bounding box center [416, 142] width 544 height 18
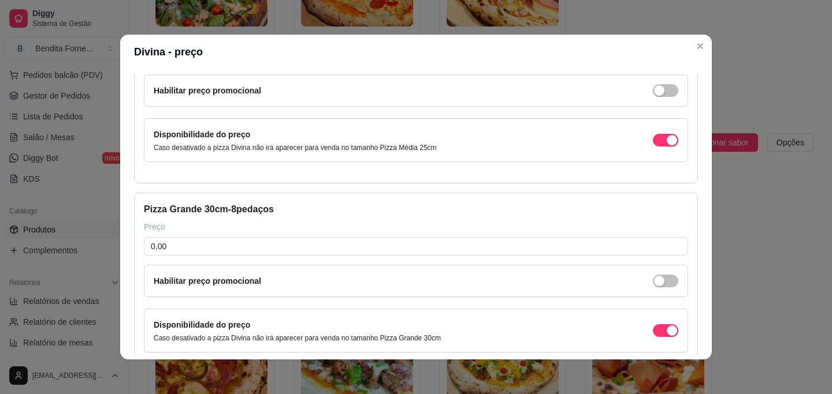
scroll to position [130, 0]
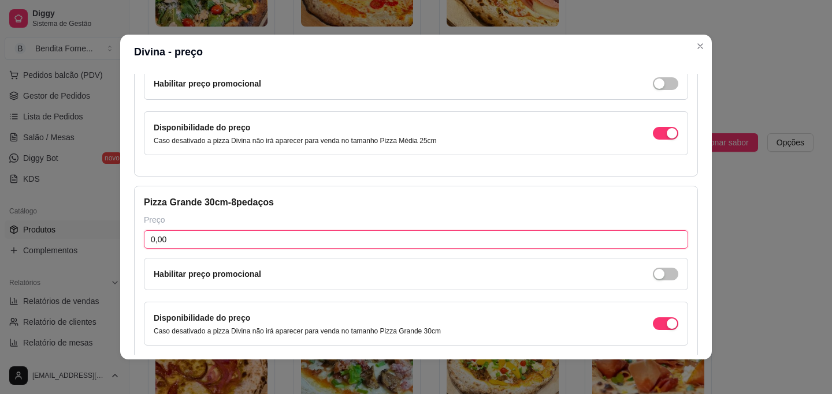
click at [186, 241] on input "0,00" at bounding box center [416, 239] width 544 height 18
click at [452, 202] on div "Pizza Grande 30cm - 8 pedaços" at bounding box center [416, 203] width 544 height 14
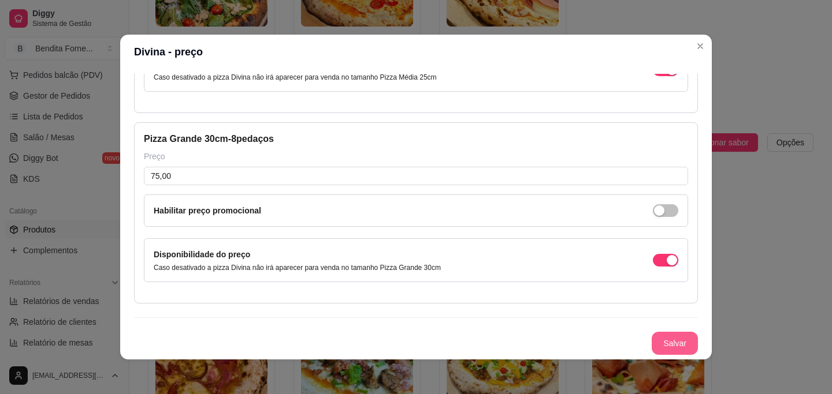
click at [676, 351] on button "Salvar" at bounding box center [674, 343] width 46 height 23
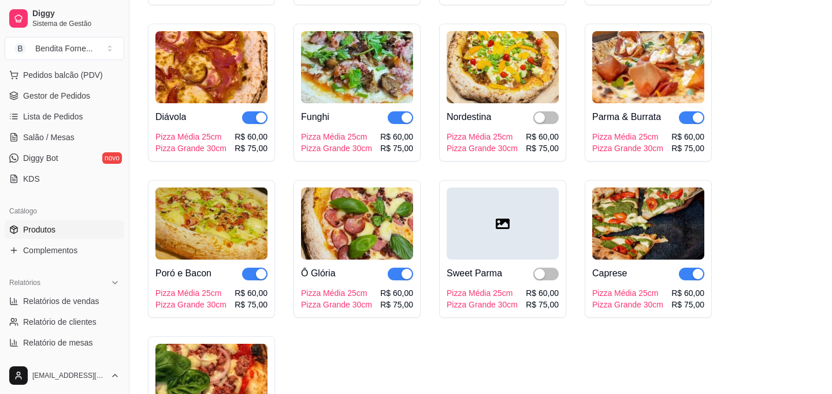
scroll to position [806, 0]
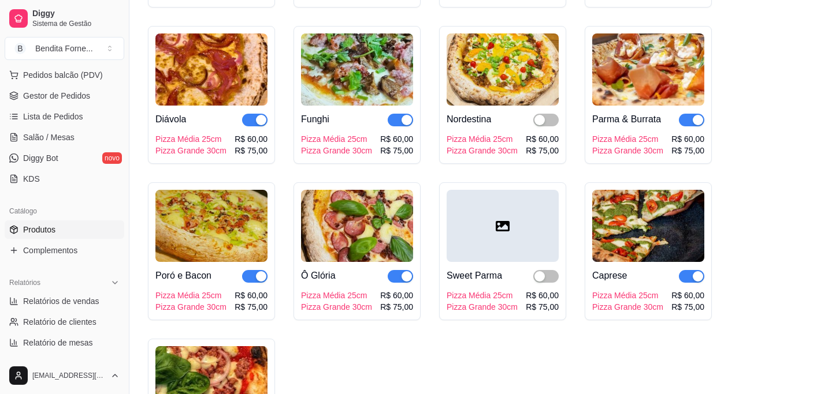
click at [509, 237] on div at bounding box center [502, 226] width 112 height 72
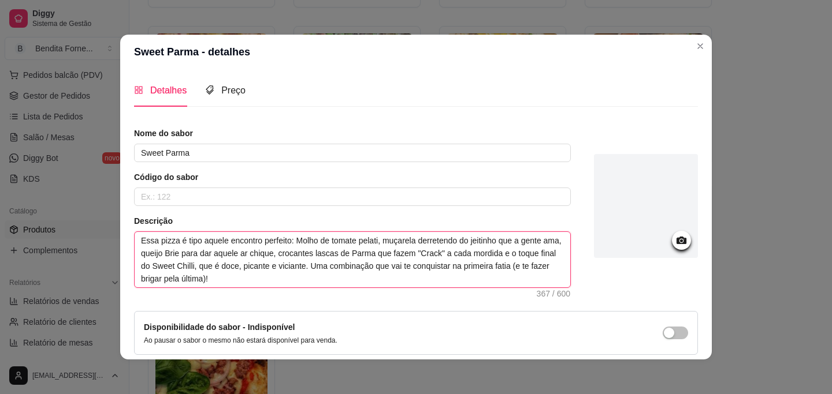
drag, startPoint x: 347, startPoint y: 281, endPoint x: 130, endPoint y: 226, distance: 224.0
click at [130, 226] on div "Detalhes Preço Nome do sabor Sweet Parma Código do sabor Descrição Essa pizza é…" at bounding box center [415, 214] width 591 height 290
click at [377, 287] on textarea "Essa pizza é tipo aquele encontro perfeito: Molho de tomate pelati, muçarela de…" at bounding box center [352, 259] width 435 height 55
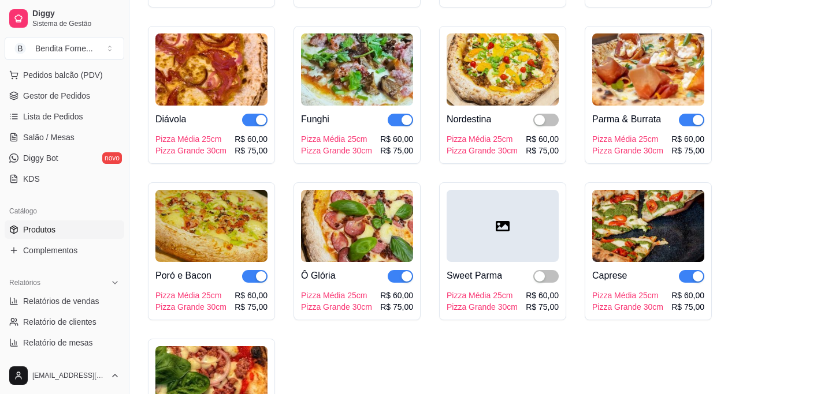
click at [501, 231] on div at bounding box center [502, 226] width 112 height 72
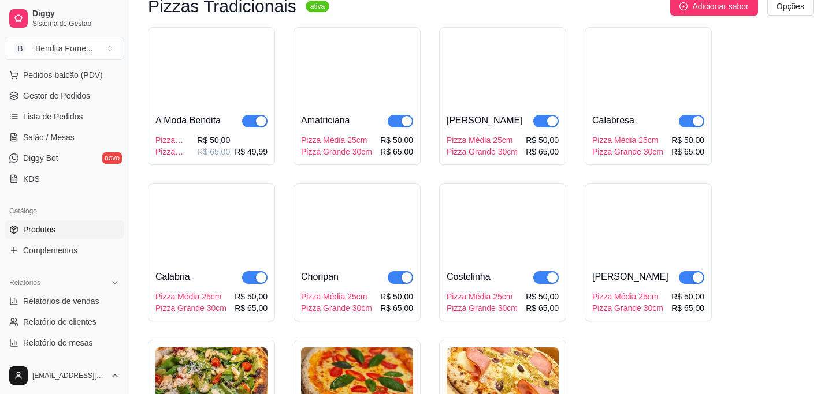
scroll to position [140, 0]
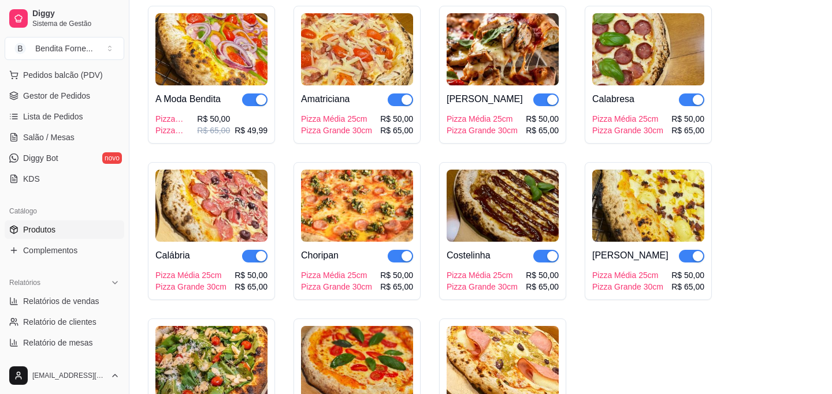
click at [218, 208] on img at bounding box center [211, 206] width 112 height 72
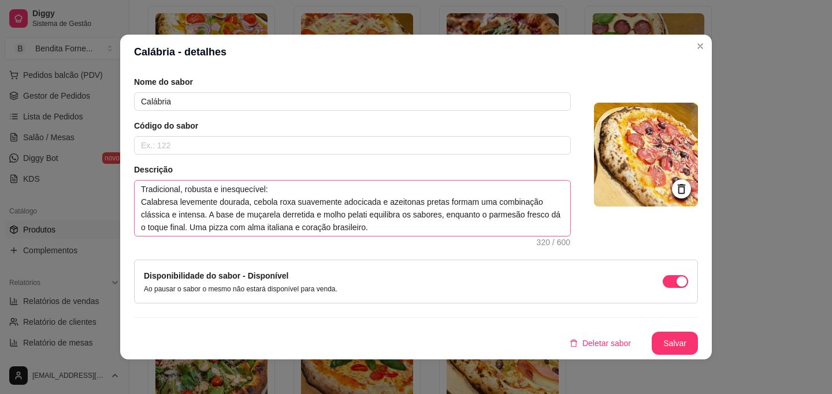
scroll to position [0, 0]
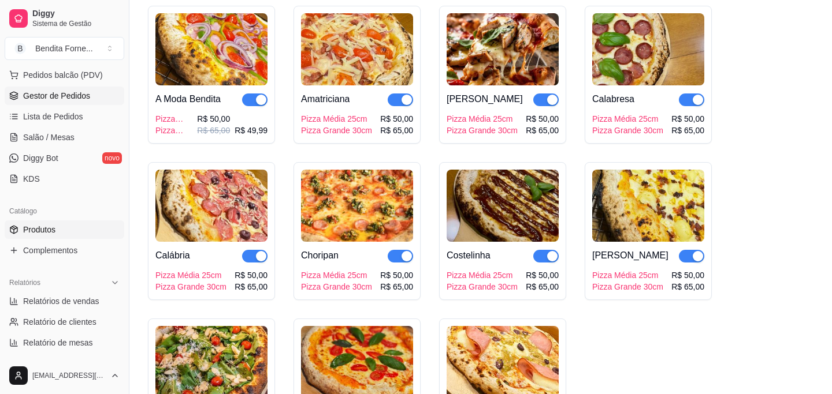
click at [71, 95] on span "Gestor de Pedidos" at bounding box center [56, 96] width 67 height 12
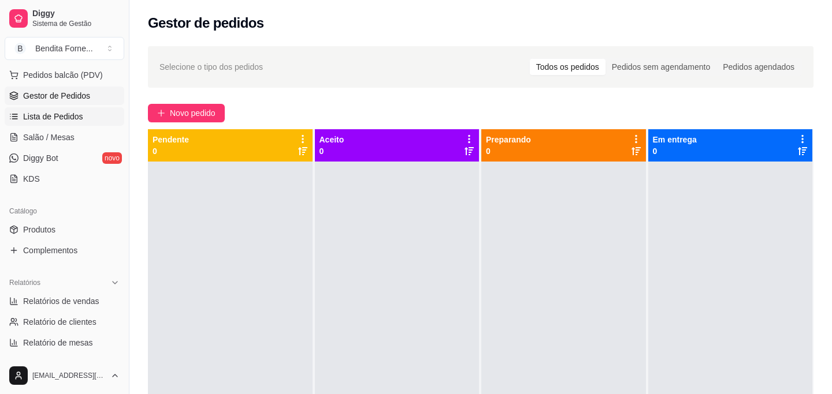
click at [55, 125] on link "Lista de Pedidos" at bounding box center [65, 116] width 120 height 18
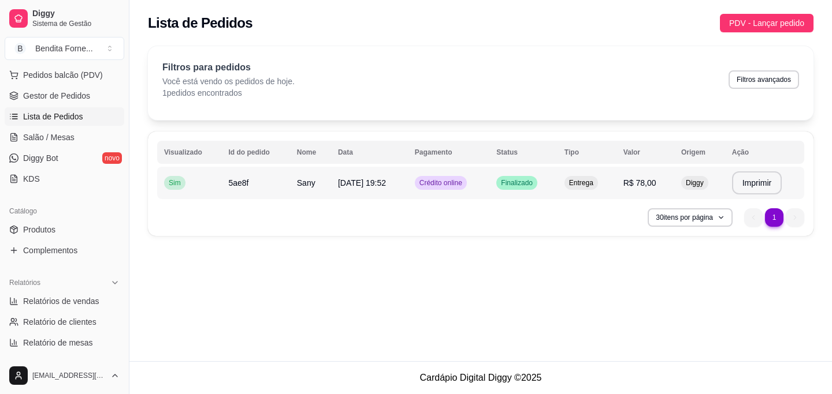
click at [342, 187] on span "21/08/25 às 19:52" at bounding box center [362, 182] width 48 height 9
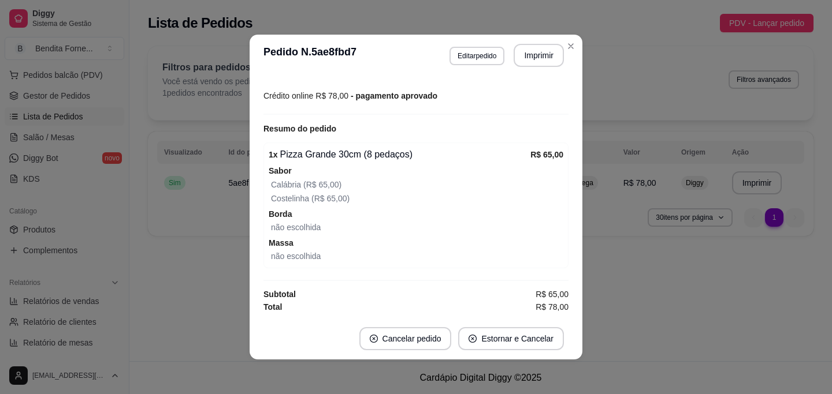
scroll to position [2, 0]
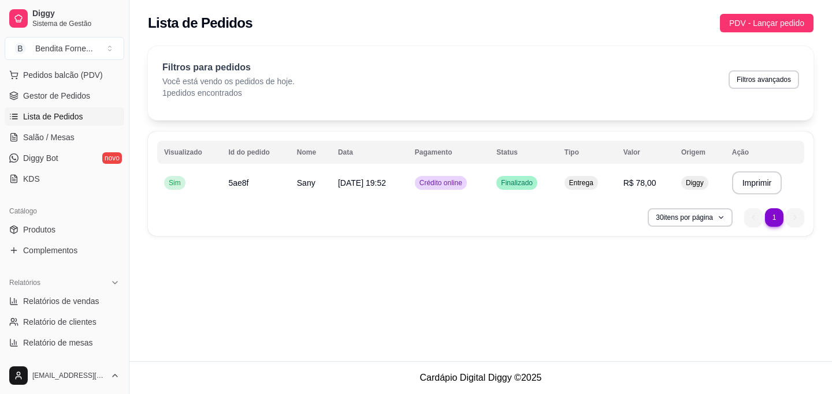
click at [59, 115] on span "Lista de Pedidos" at bounding box center [53, 117] width 60 height 12
click at [60, 95] on span "Gestor de Pedidos" at bounding box center [56, 96] width 67 height 12
